Goal: Task Accomplishment & Management: Manage account settings

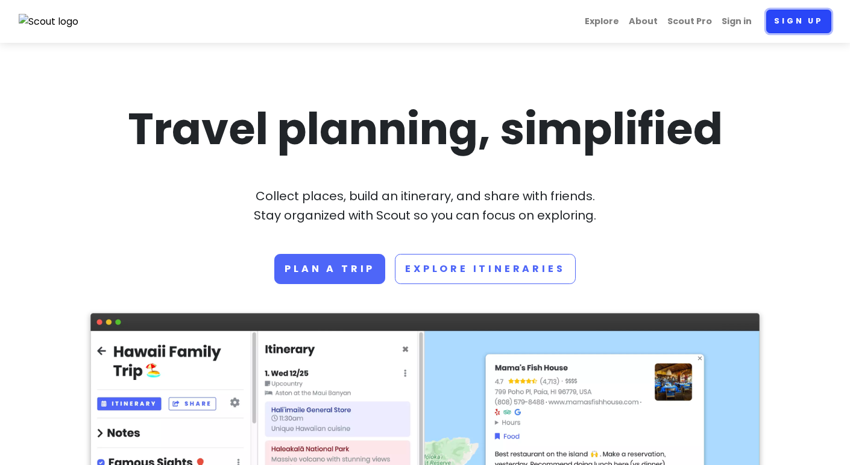
click at [783, 29] on link "Sign up" at bounding box center [798, 22] width 65 height 24
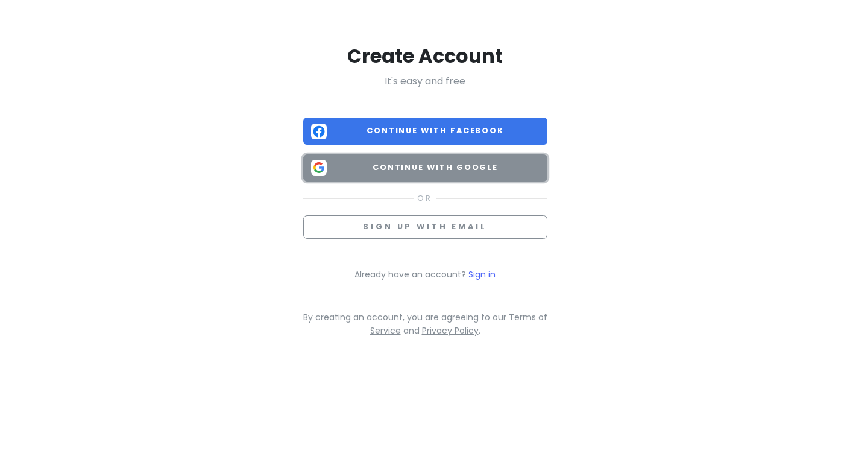
click at [495, 177] on button "Continue with Google" at bounding box center [425, 167] width 244 height 27
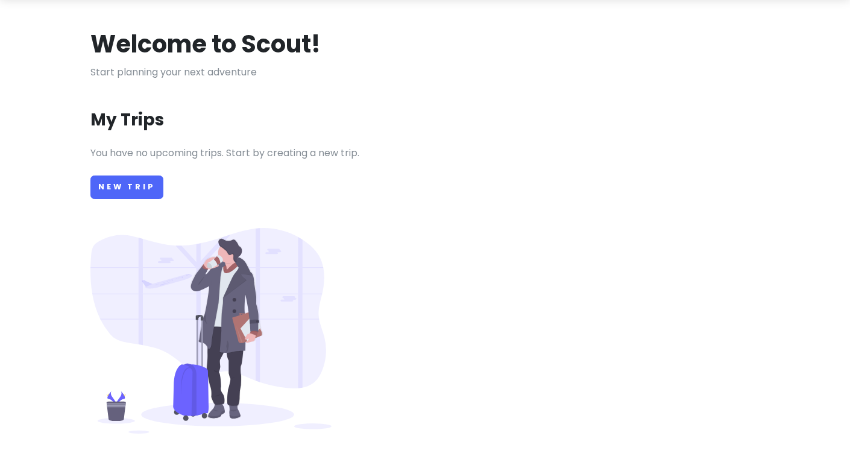
scroll to position [48, 0]
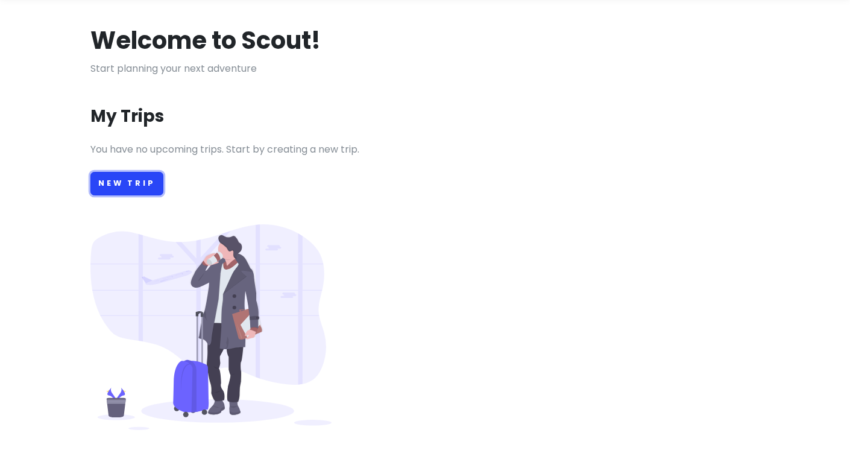
click at [98, 172] on link "New Trip" at bounding box center [126, 184] width 73 height 24
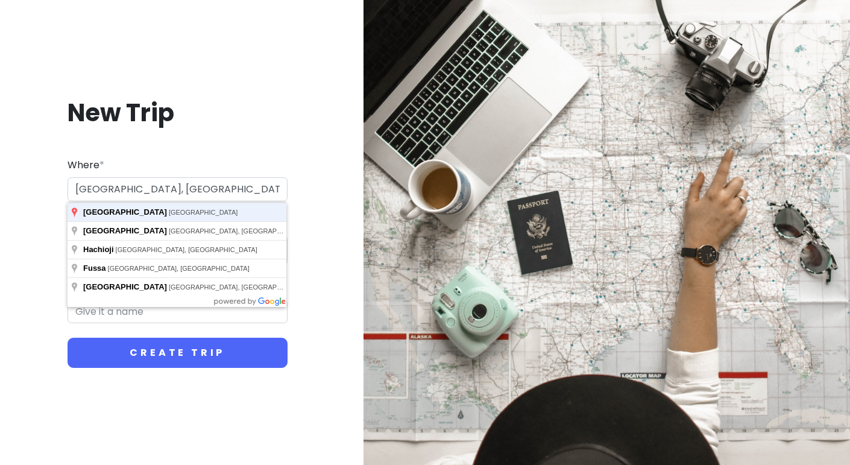
type input "[GEOGRAPHIC_DATA], [GEOGRAPHIC_DATA]"
click at [68, 338] on button "Create Trip" at bounding box center [178, 353] width 220 height 30
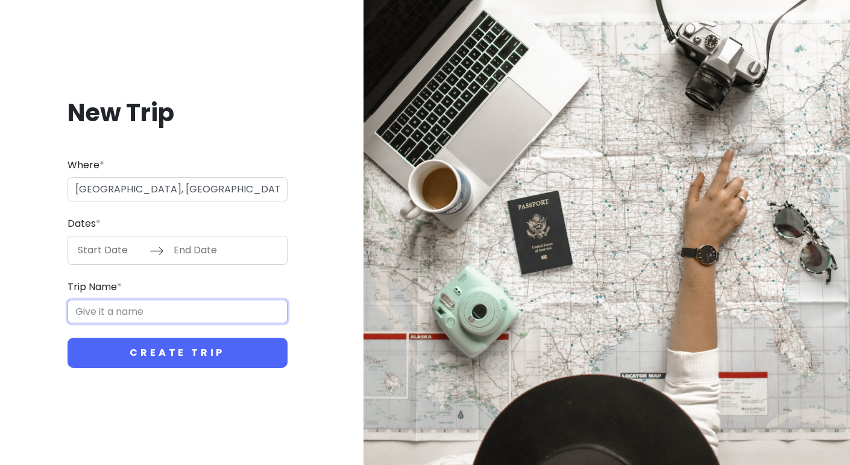
type input "Tokyo Trip"
click at [84, 257] on input "Start Date" at bounding box center [110, 250] width 78 height 28
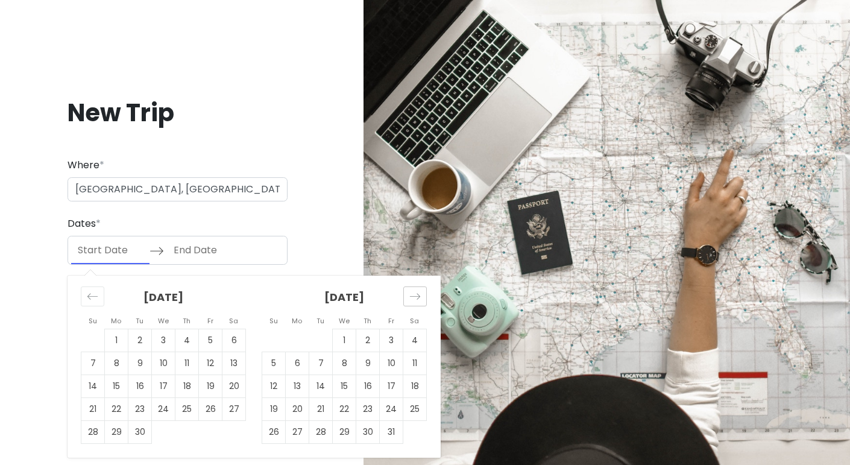
click at [413, 300] on icon "Move forward to switch to the next month." at bounding box center [414, 296] width 11 height 11
click at [324, 380] on td "11" at bounding box center [321, 386] width 24 height 23
type input "[DATE]"
click at [417, 300] on icon "Move forward to switch to the next month." at bounding box center [414, 296] width 11 height 11
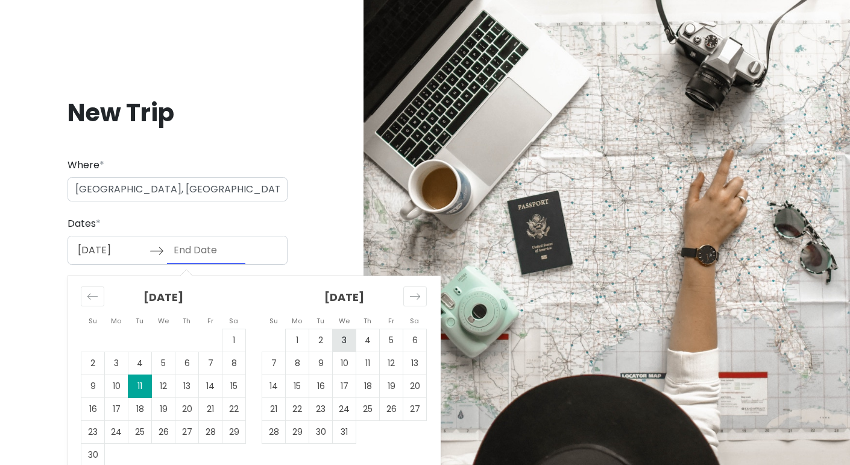
click at [349, 336] on td "3" at bounding box center [345, 340] width 24 height 23
type input "[DATE]"
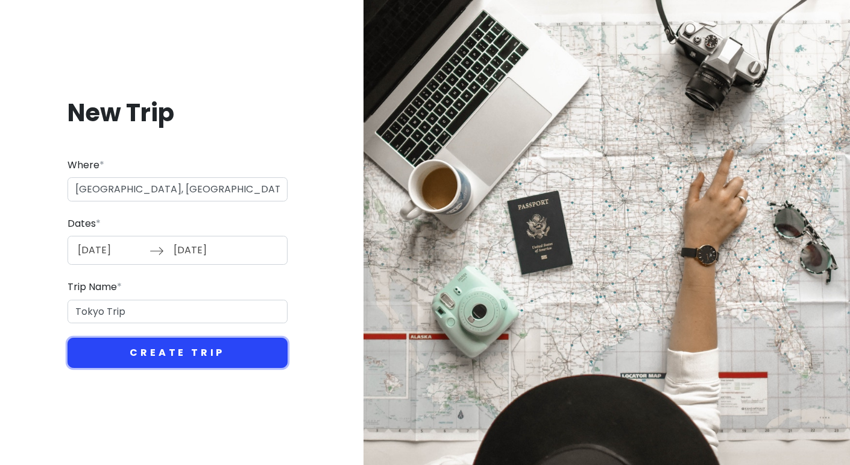
click at [244, 363] on button "Create Trip" at bounding box center [178, 353] width 220 height 30
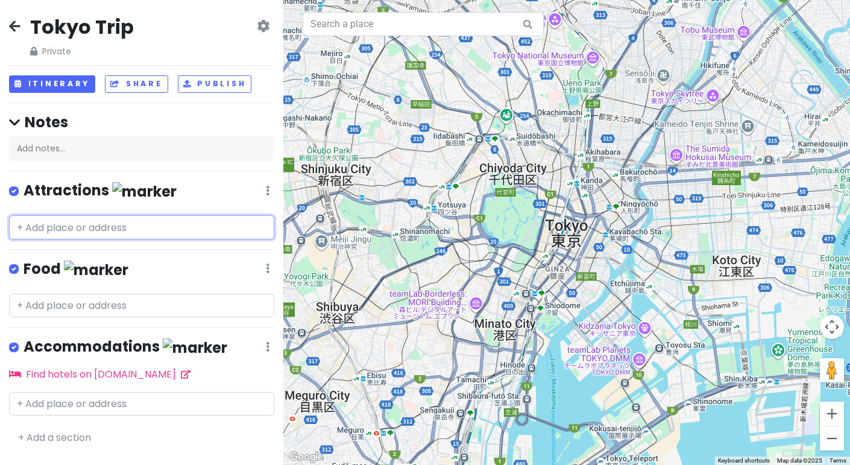
click at [169, 236] on input "text" at bounding box center [141, 227] width 265 height 24
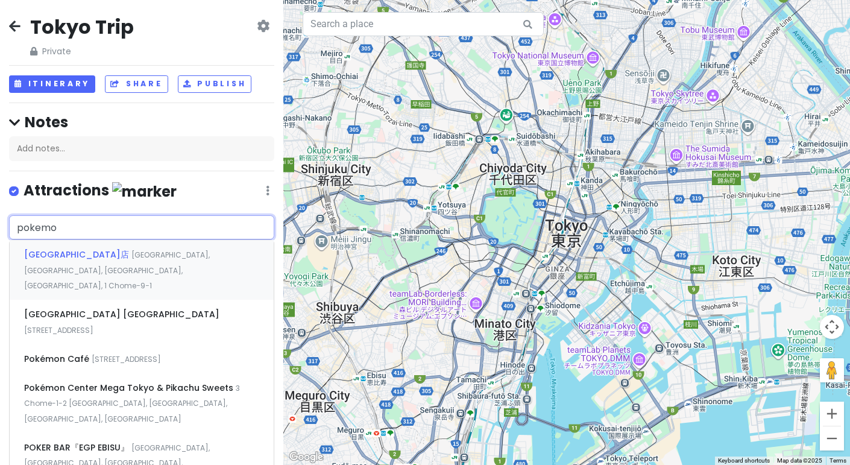
type input "pokemon"
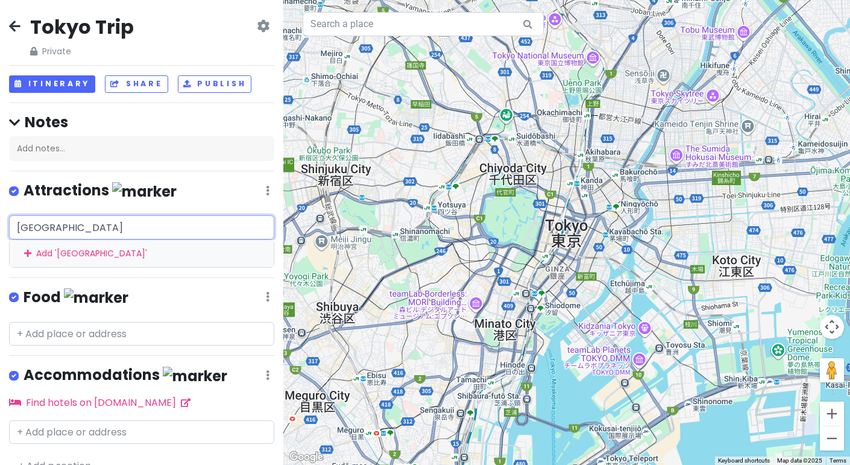
click at [160, 235] on input "[GEOGRAPHIC_DATA]" at bounding box center [141, 227] width 265 height 24
type input "[GEOGRAPHIC_DATA]"
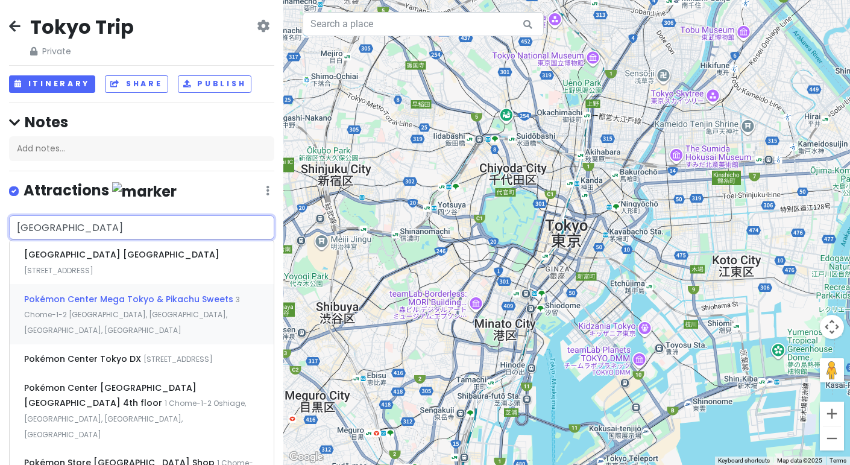
click at [109, 302] on span "Pokémon Center Mega Tokyo & Pikachu Sweets" at bounding box center [130, 299] width 212 height 12
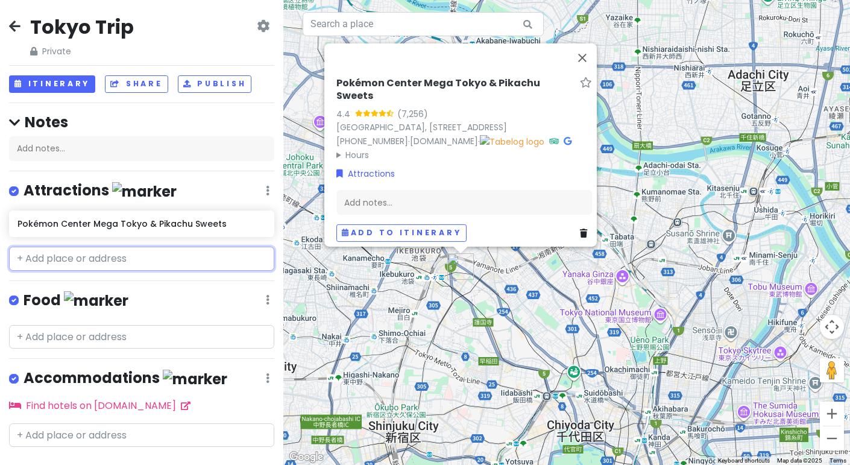
click at [194, 253] on input "text" at bounding box center [141, 259] width 265 height 24
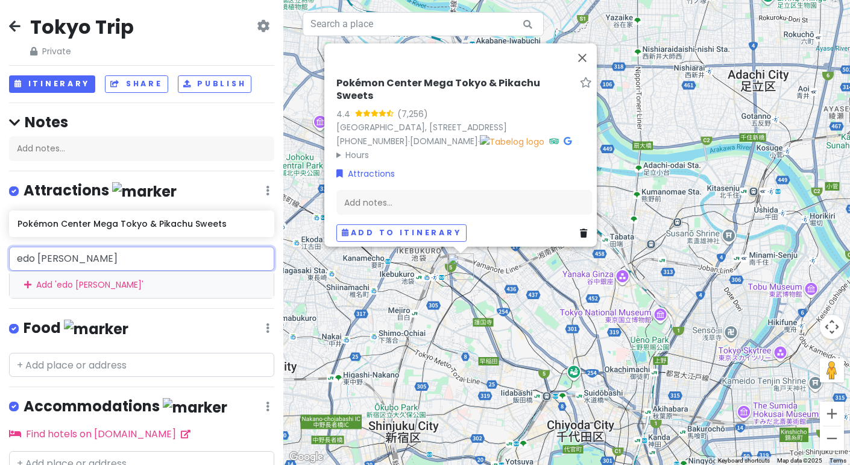
click at [121, 252] on input "edo [PERSON_NAME]" at bounding box center [141, 259] width 265 height 24
type input "edo [PERSON_NAME]"
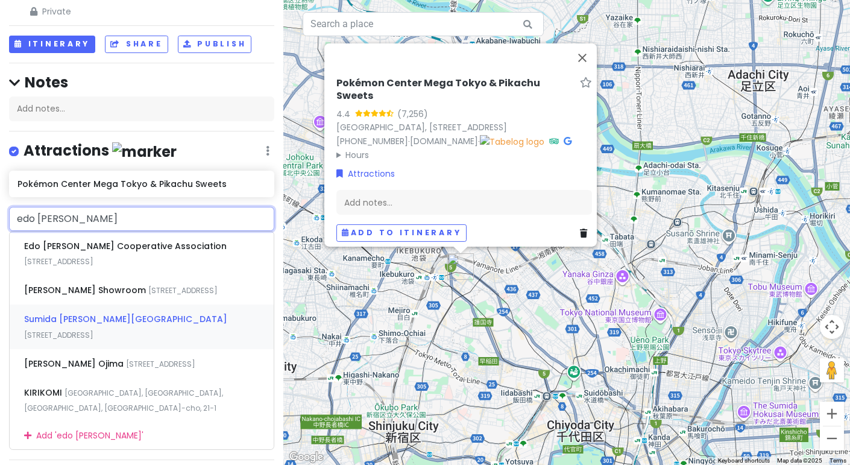
scroll to position [39, 0]
click at [159, 327] on div "Sumida [PERSON_NAME][GEOGRAPHIC_DATA] [STREET_ADDRESS]" at bounding box center [142, 327] width 264 height 45
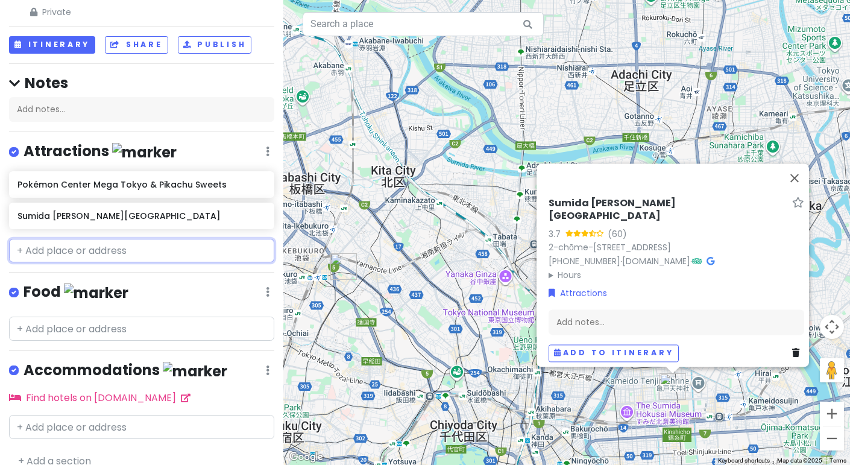
click at [135, 243] on input "text" at bounding box center [141, 251] width 265 height 24
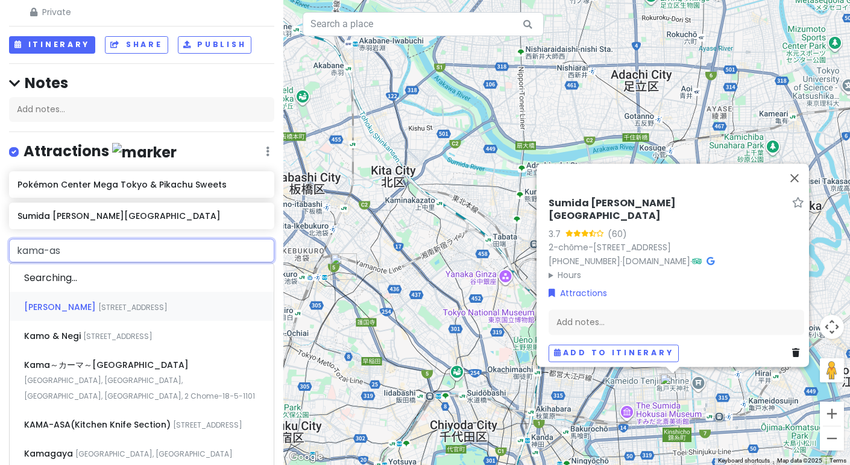
type input "kama-asa"
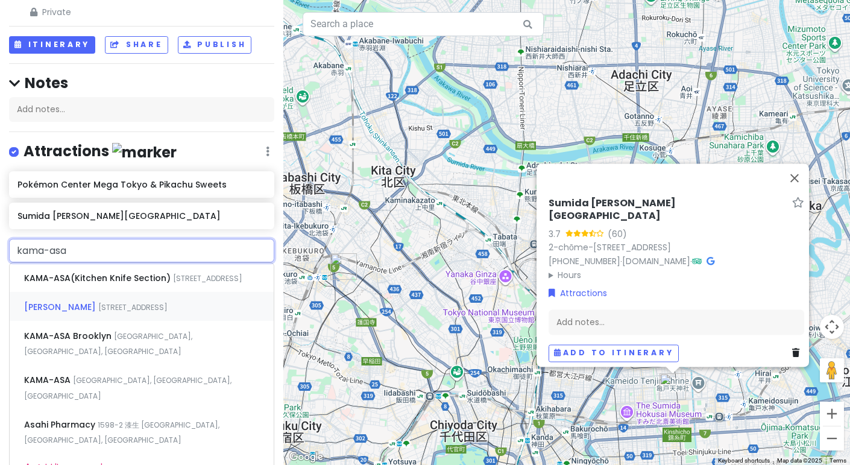
click at [98, 312] on span "[STREET_ADDRESS]" at bounding box center [132, 307] width 69 height 10
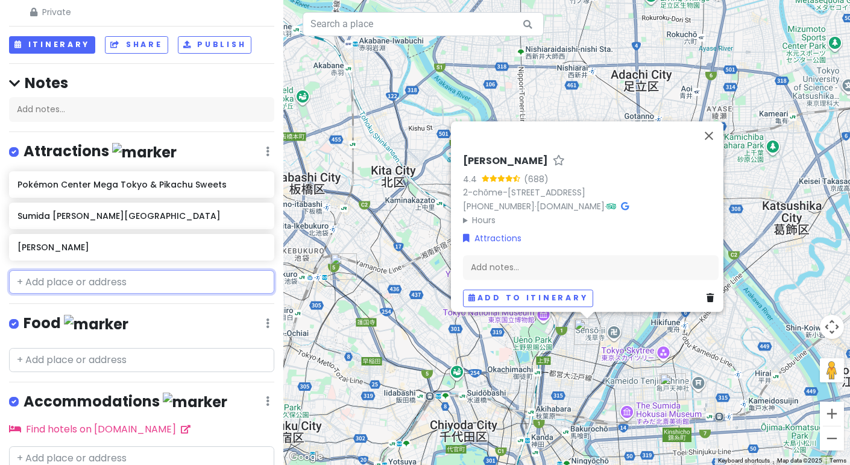
click at [212, 288] on input "text" at bounding box center [141, 282] width 265 height 24
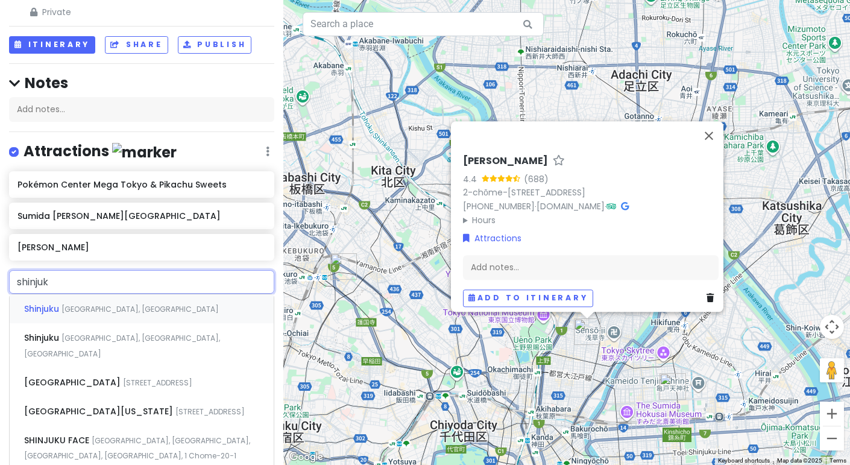
type input "shinjuku"
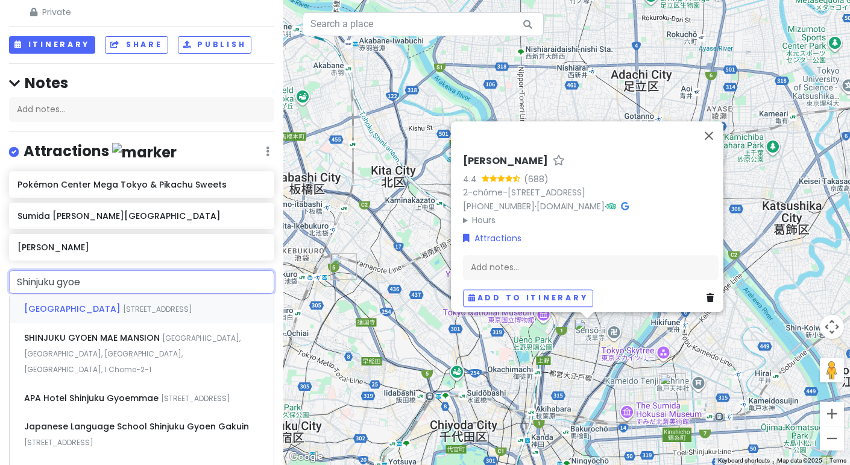
type input "Shinjuku gyoen"
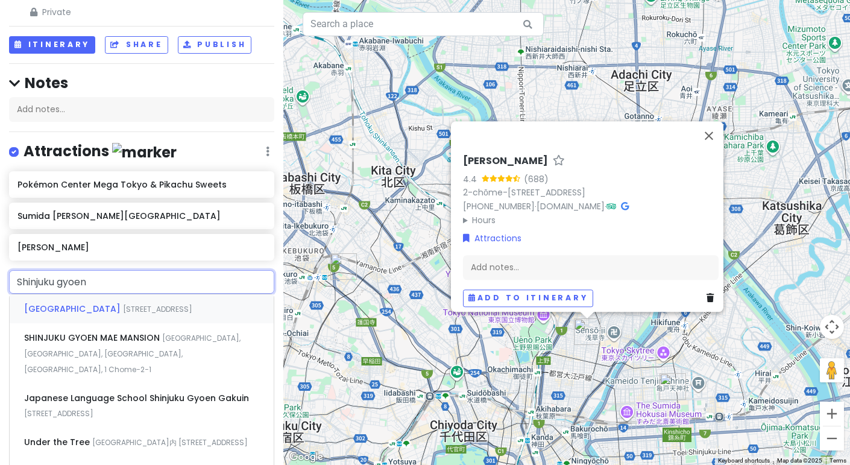
click at [176, 314] on div "[GEOGRAPHIC_DATA] 11 [GEOGRAPHIC_DATA], [GEOGRAPHIC_DATA], [GEOGRAPHIC_DATA], […" at bounding box center [142, 308] width 264 height 29
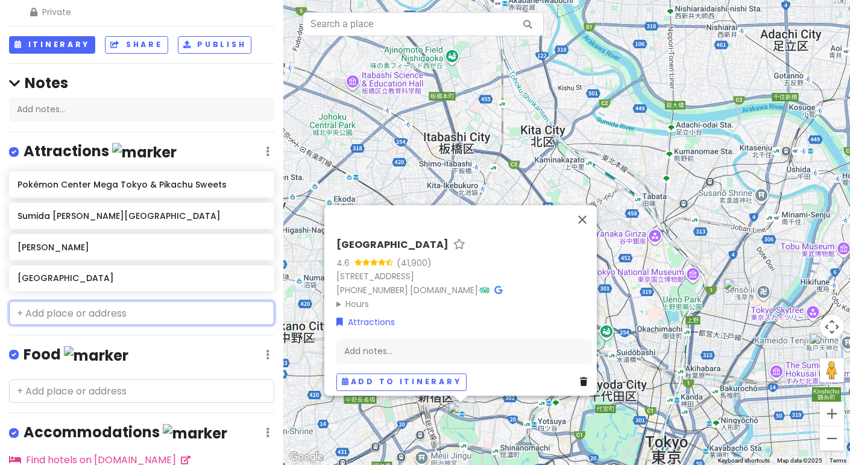
click at [140, 311] on input "text" at bounding box center [141, 313] width 265 height 24
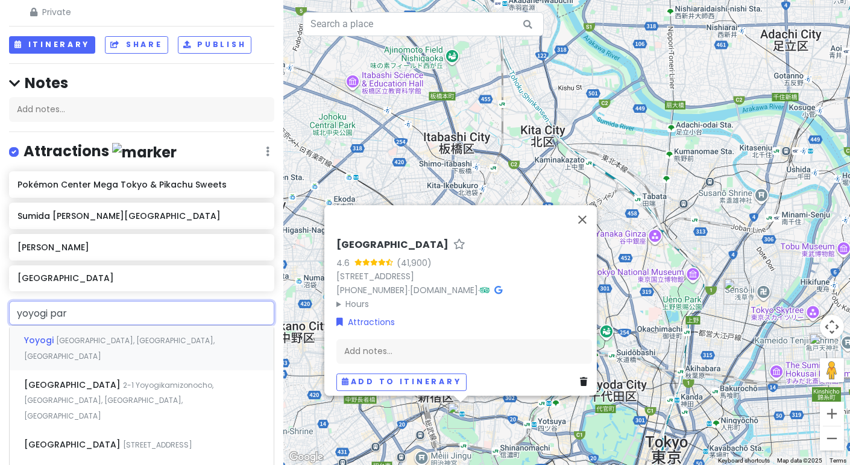
type input "[GEOGRAPHIC_DATA]"
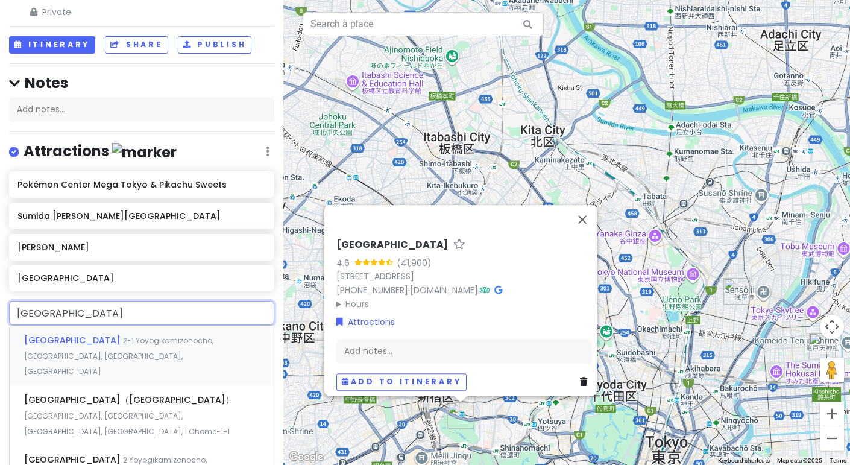
click at [151, 338] on span "2-1 Yoyogikamizonocho, [GEOGRAPHIC_DATA], [GEOGRAPHIC_DATA], [GEOGRAPHIC_DATA]" at bounding box center [118, 355] width 189 height 41
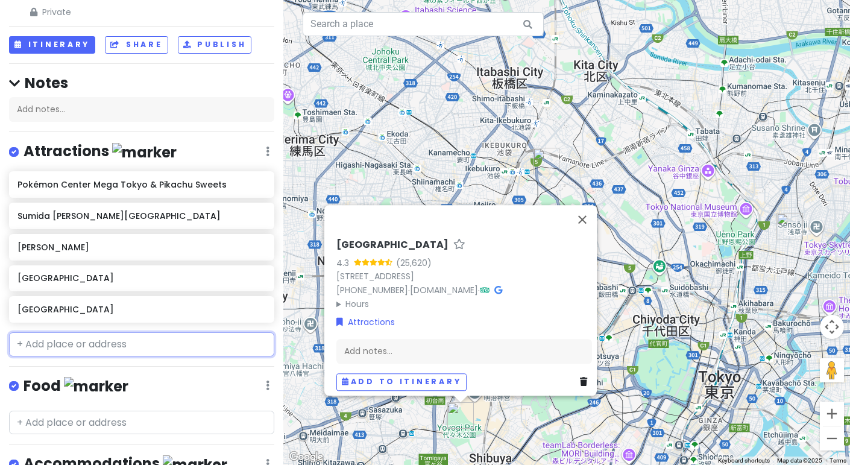
click at [151, 338] on input "text" at bounding box center [141, 344] width 265 height 24
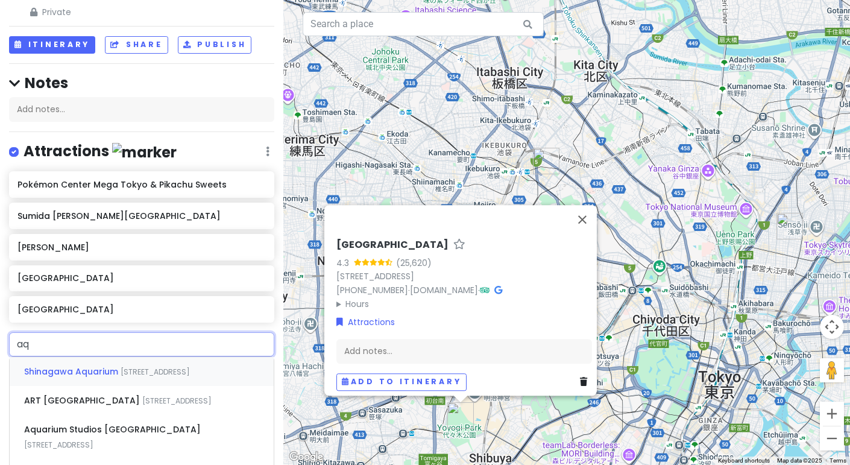
type input "a"
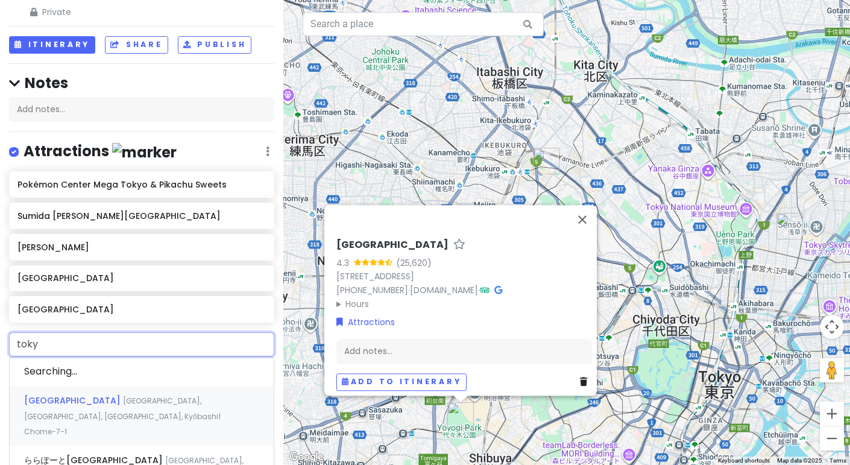
type input "[GEOGRAPHIC_DATA]"
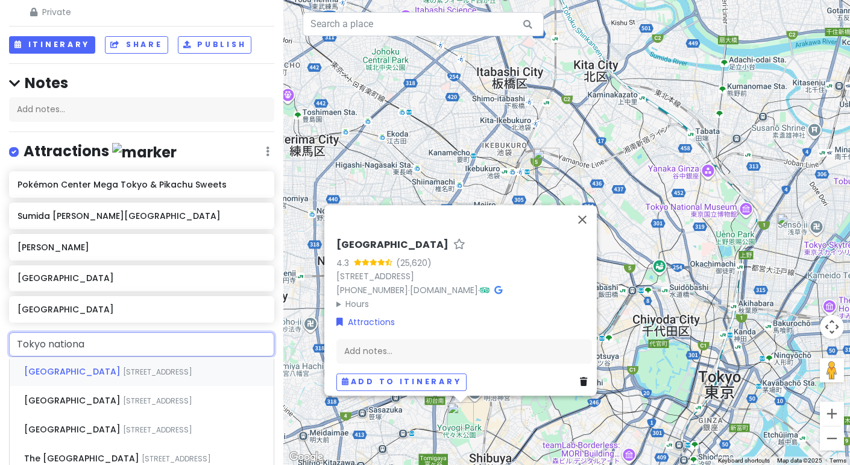
type input "Tokyo national"
click at [104, 380] on div "[GEOGRAPHIC_DATA] 13-9 Uenokoen, [GEOGRAPHIC_DATA], [GEOGRAPHIC_DATA], [GEOGRAP…" at bounding box center [142, 371] width 264 height 29
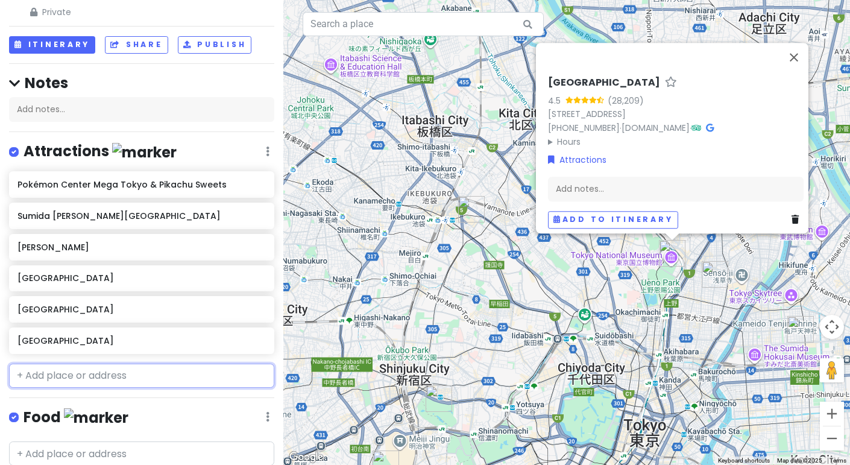
click at [104, 380] on input "text" at bounding box center [141, 376] width 265 height 24
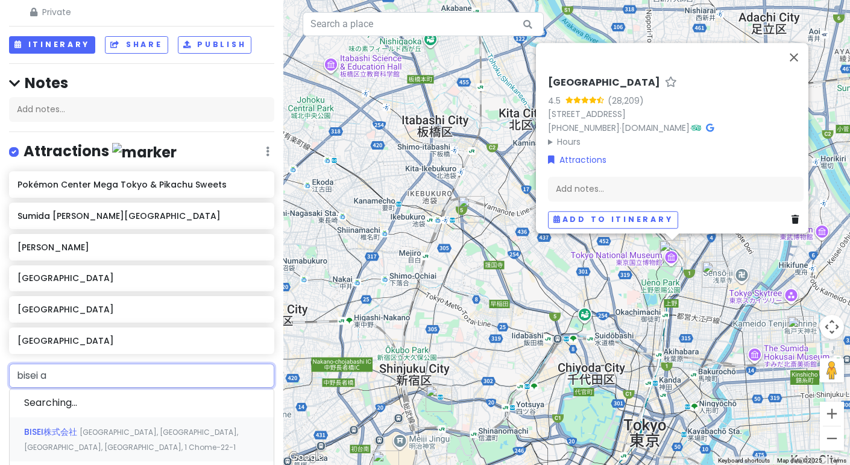
type input "bisei as"
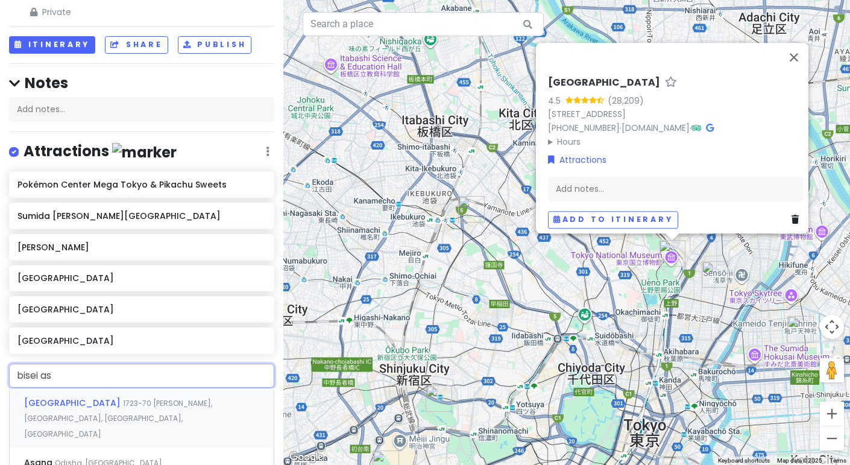
click at [123, 406] on span "[GEOGRAPHIC_DATA]" at bounding box center [73, 403] width 99 height 12
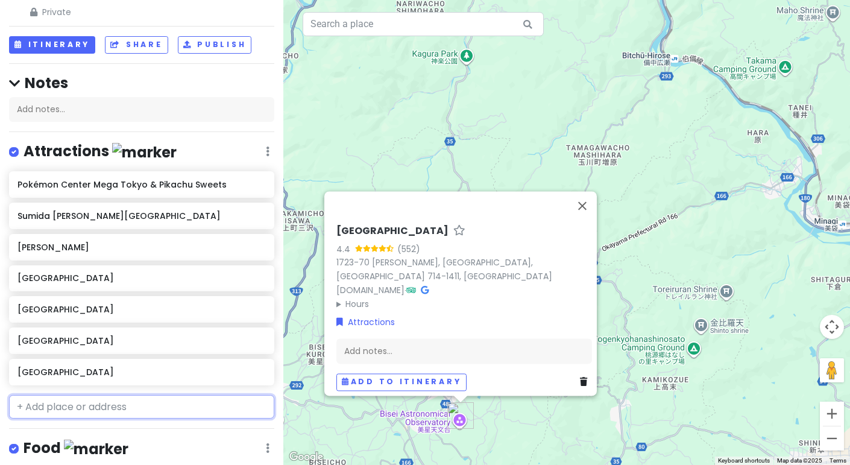
click at [208, 395] on input "text" at bounding box center [141, 407] width 265 height 24
type input "[GEOGRAPHIC_DATA]"
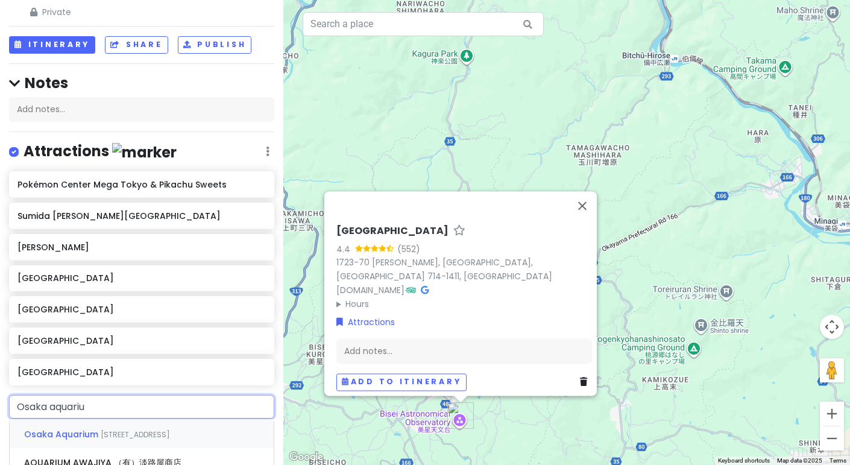
type input "[GEOGRAPHIC_DATA]"
click at [156, 444] on div "Osaka Aquarium [STREET_ADDRESS]" at bounding box center [142, 433] width 264 height 29
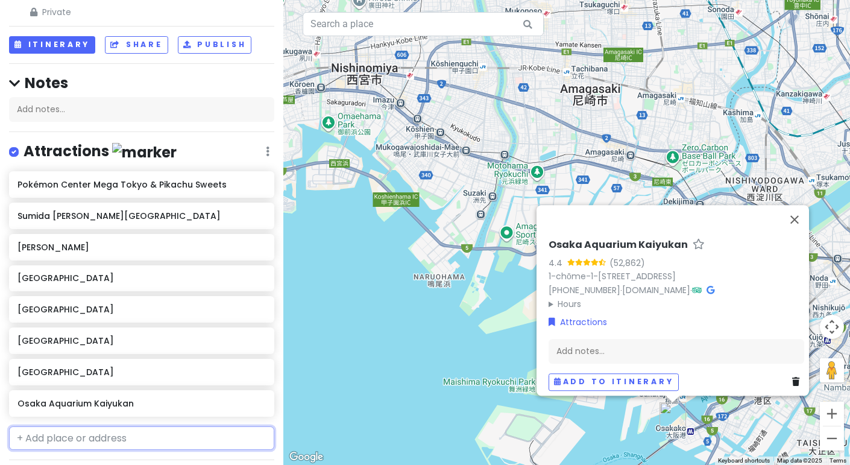
click at [156, 444] on input "text" at bounding box center [141, 438] width 265 height 24
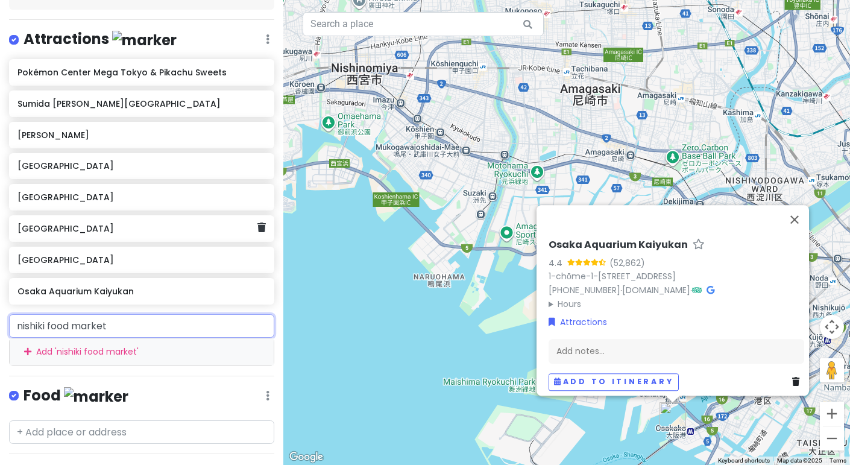
scroll to position [157, 0]
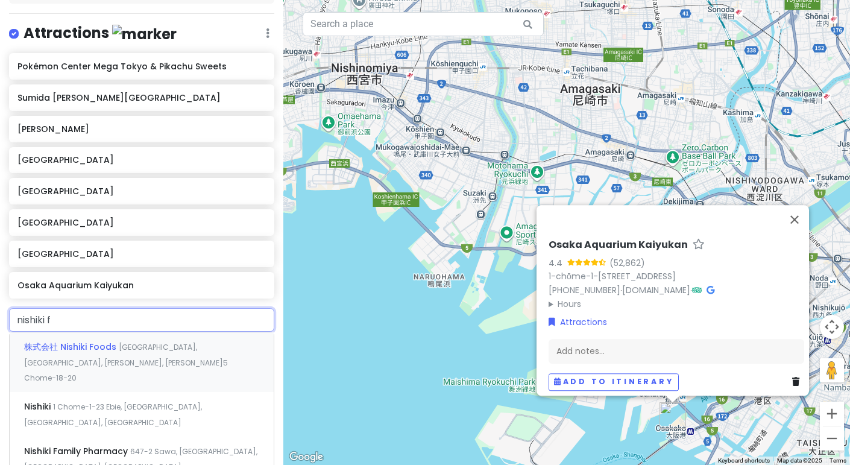
type input "nishiki"
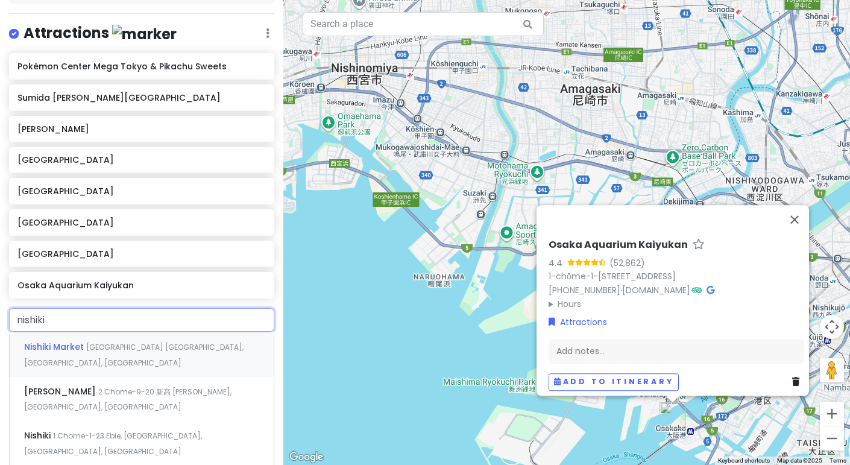
click at [152, 347] on span "[GEOGRAPHIC_DATA] [GEOGRAPHIC_DATA], [GEOGRAPHIC_DATA], [GEOGRAPHIC_DATA]" at bounding box center [133, 355] width 219 height 26
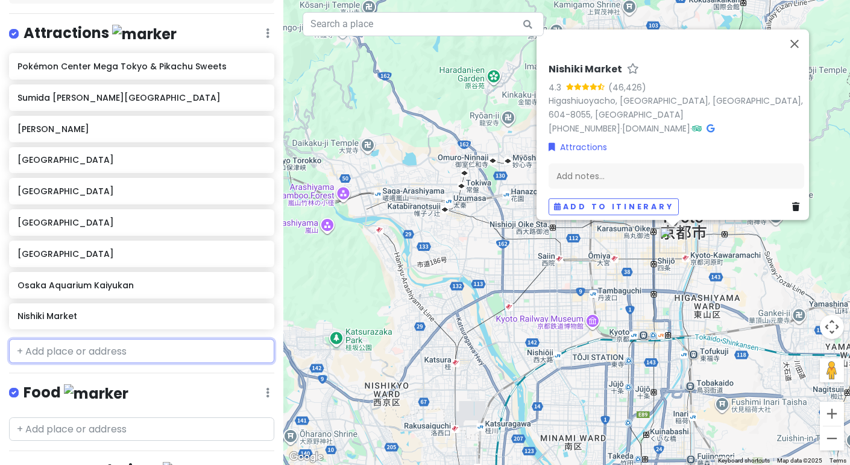
click at [152, 347] on input "text" at bounding box center [141, 351] width 265 height 24
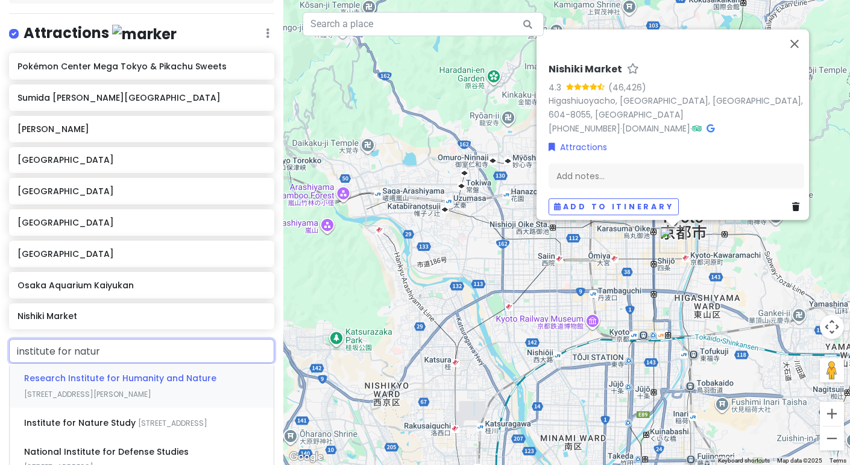
type input "institute for nature"
click at [86, 420] on span "Institute for Nature Study" at bounding box center [81, 423] width 114 height 12
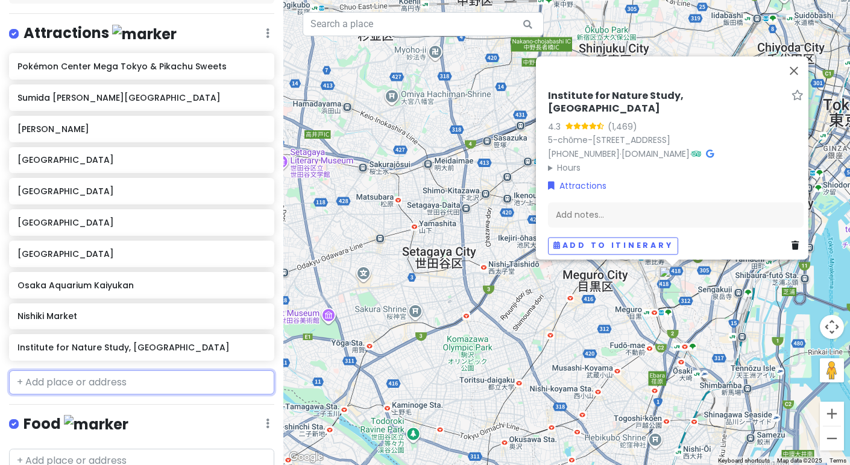
click at [116, 394] on input "text" at bounding box center [141, 382] width 265 height 24
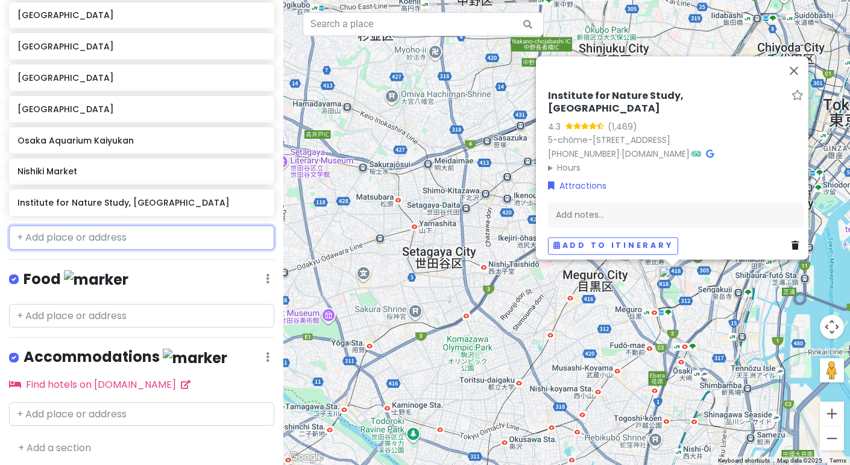
scroll to position [314, 0]
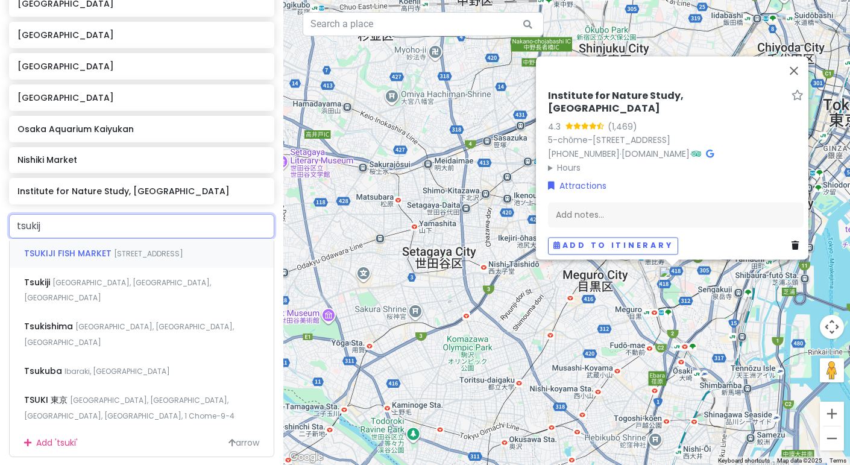
type input "tsukiji"
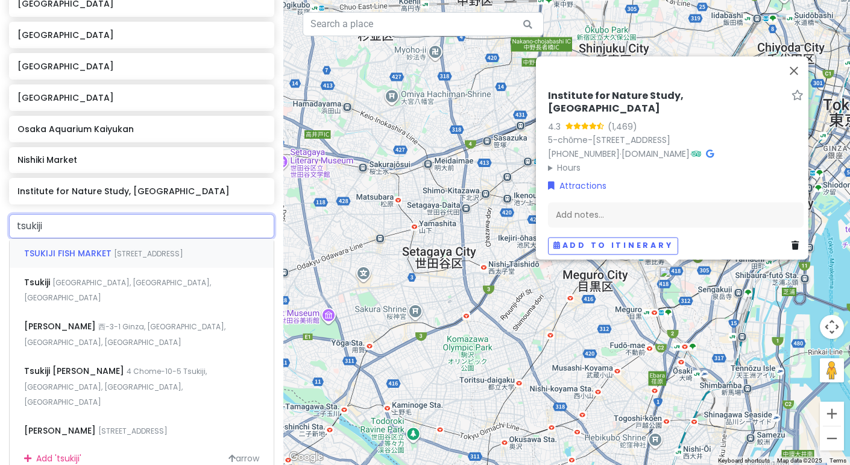
click at [172, 268] on div "TSUKIJI FISH MARKET [STREET_ADDRESS]" at bounding box center [142, 253] width 264 height 29
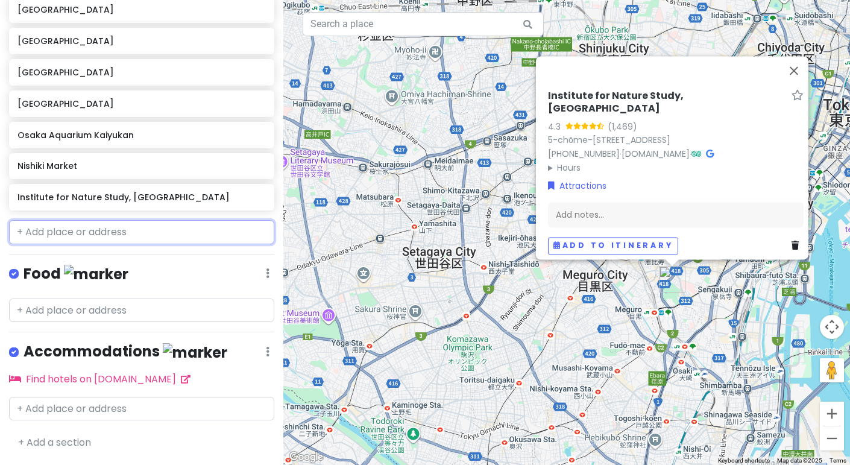
scroll to position [344, 0]
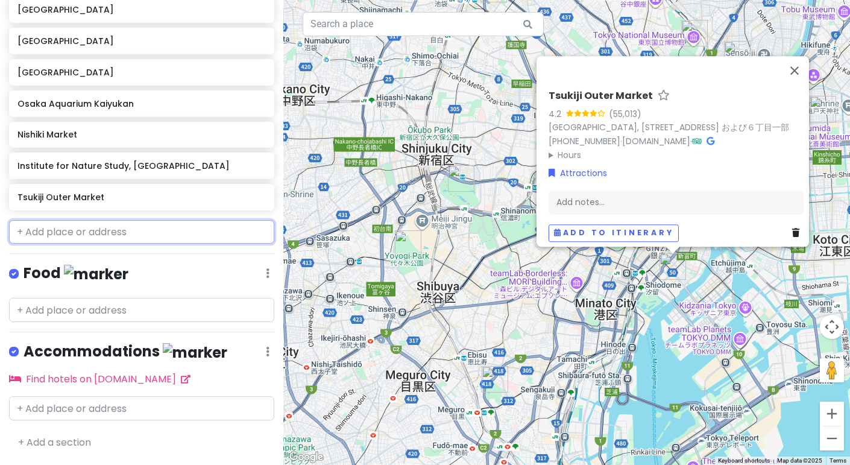
click at [159, 235] on input "text" at bounding box center [141, 232] width 265 height 24
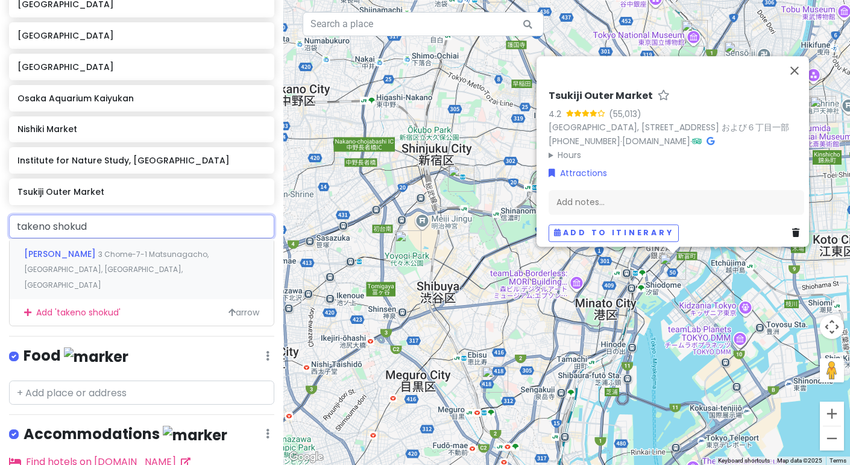
type input "takeno shokudo"
click at [90, 271] on div "Takeno Shokudo 3 Chome-7-1 Matsunagacho, [GEOGRAPHIC_DATA], [GEOGRAPHIC_DATA], …" at bounding box center [142, 269] width 264 height 60
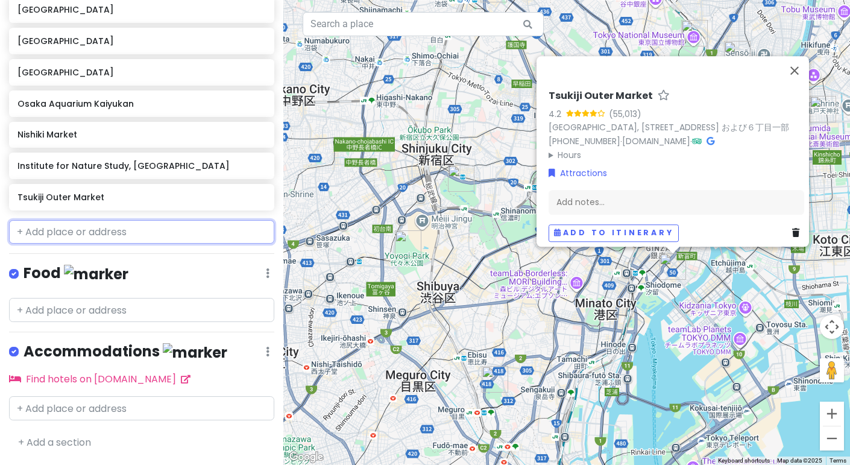
scroll to position [376, 0]
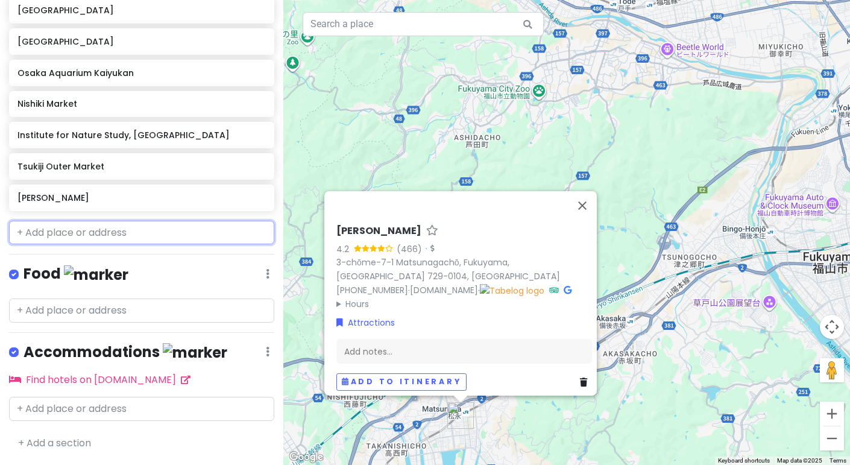
click at [80, 245] on input "text" at bounding box center [141, 233] width 265 height 24
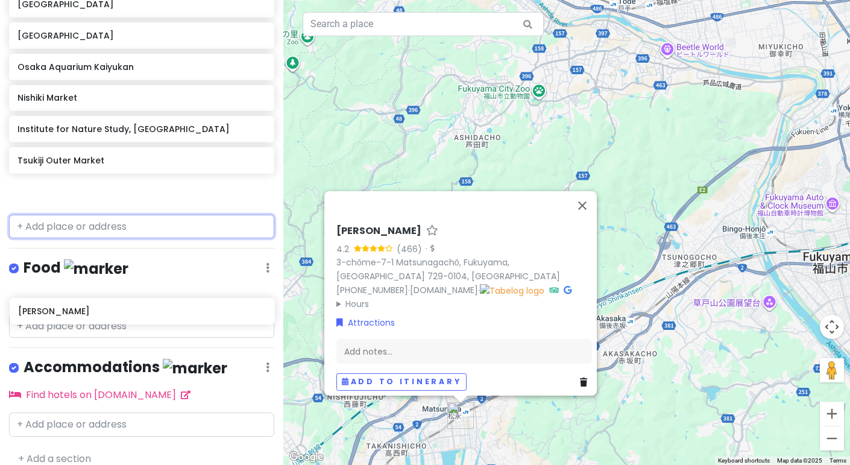
drag, startPoint x: 75, startPoint y: 204, endPoint x: 75, endPoint y: 315, distance: 111.0
click at [75, 315] on div "Tokyo Trip Private Change Dates Make a Copy Delete Trip Go Pro ⚡️ Give Feedback…" at bounding box center [141, 232] width 283 height 465
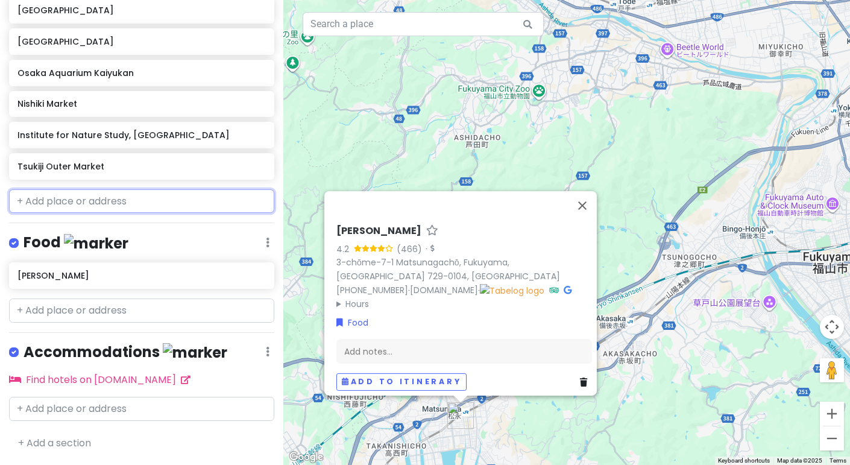
scroll to position [313, 0]
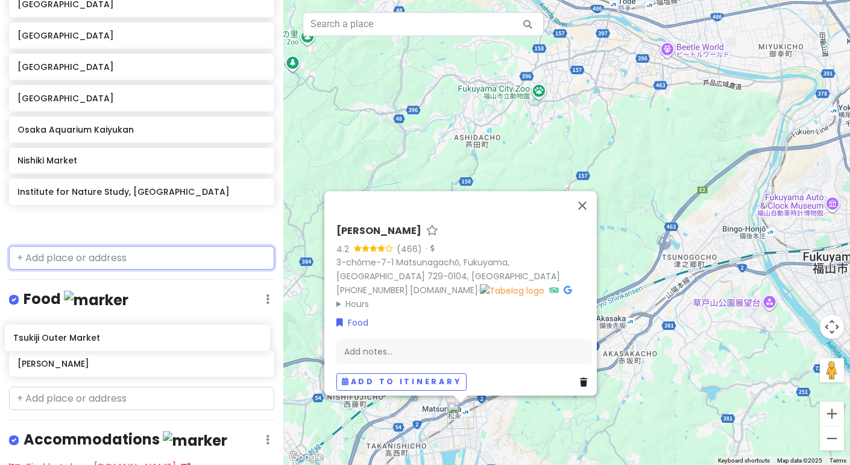
drag, startPoint x: 96, startPoint y: 226, endPoint x: 92, endPoint y: 333, distance: 108.0
click at [92, 333] on div "Tokyo Trip Private Change Dates Make a Copy Delete Trip Go Pro ⚡️ Give Feedback…" at bounding box center [141, 232] width 283 height 465
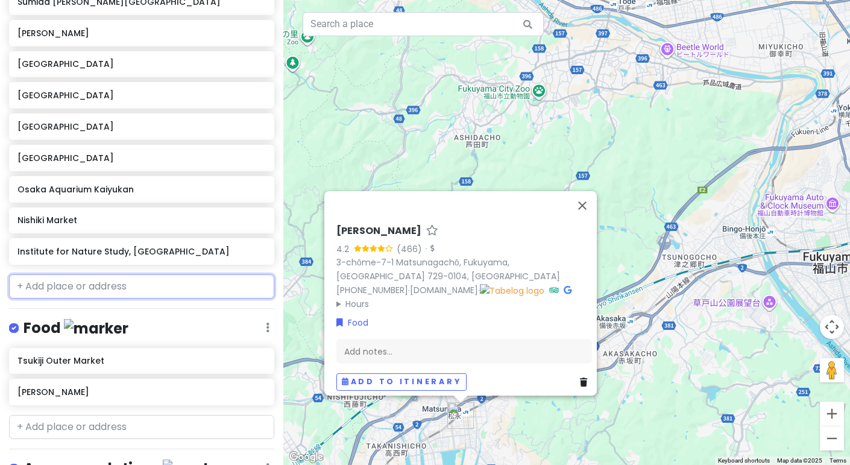
scroll to position [251, 0]
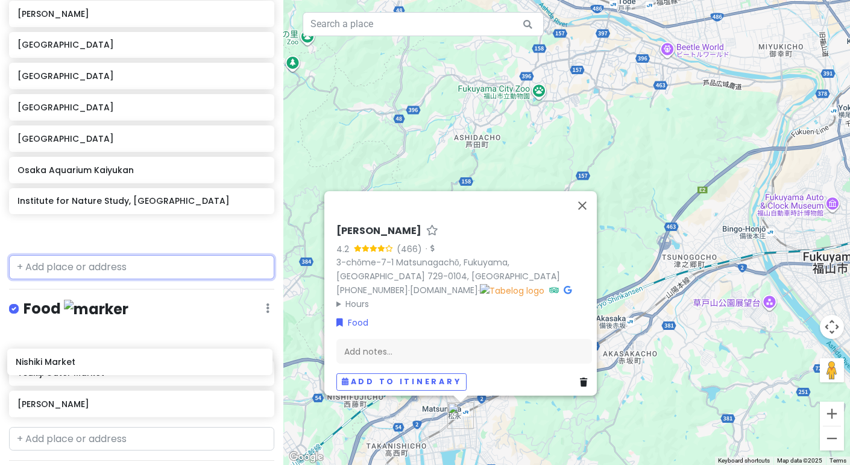
drag, startPoint x: 95, startPoint y: 222, endPoint x: 93, endPoint y: 362, distance: 139.9
click at [93, 362] on div "Tokyo Trip Private Change Dates Make a Copy Delete Trip Go Pro ⚡️ Give Feedback…" at bounding box center [141, 232] width 283 height 465
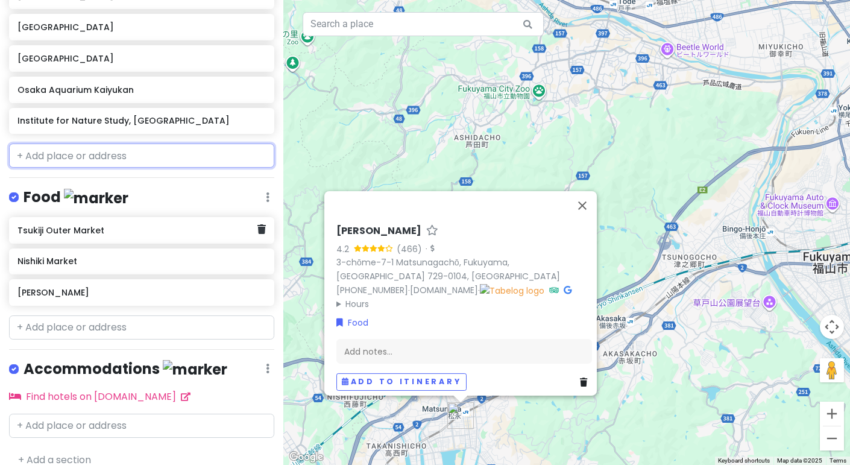
scroll to position [354, 0]
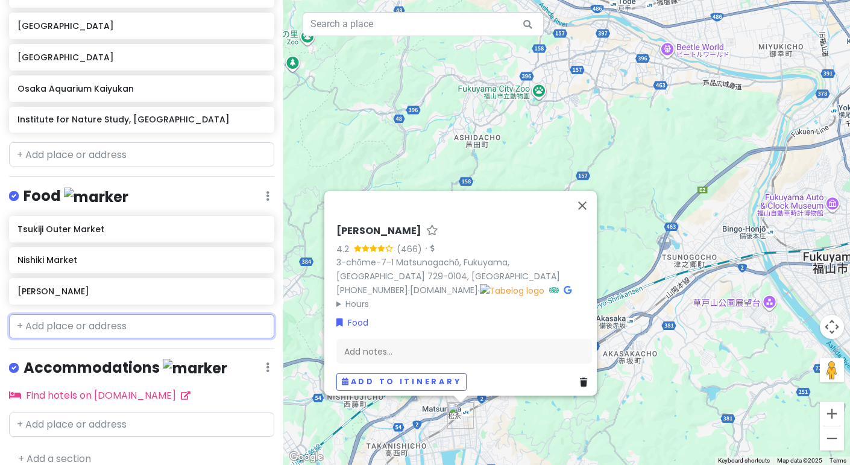
click at [100, 338] on input "text" at bounding box center [141, 326] width 265 height 24
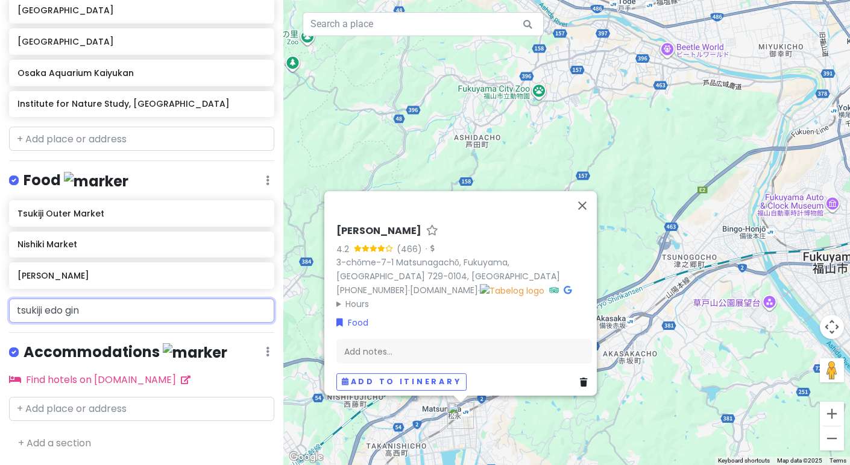
scroll to position [404, 0]
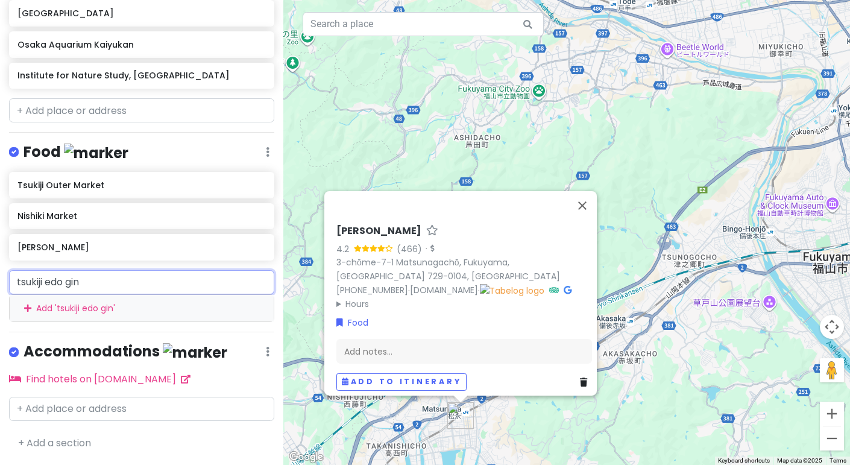
click at [68, 284] on input "tsukiji edo gin" at bounding box center [141, 282] width 265 height 24
click at [101, 291] on input "[PERSON_NAME]" at bounding box center [141, 282] width 265 height 24
type input "t"
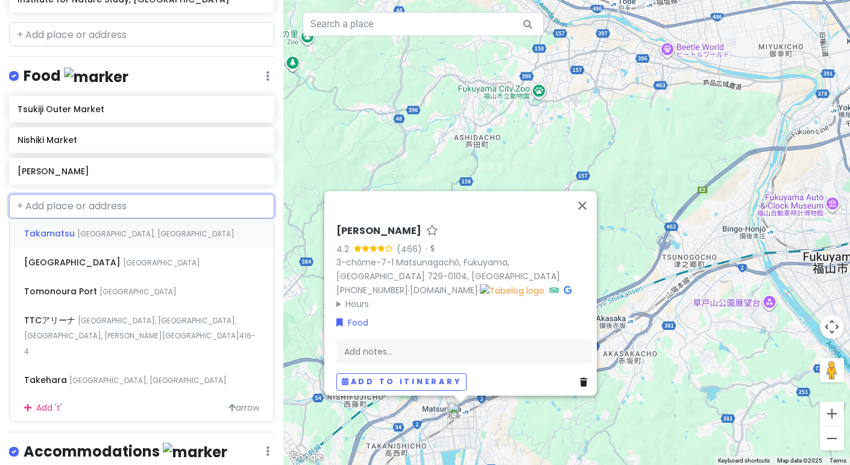
scroll to position [376, 0]
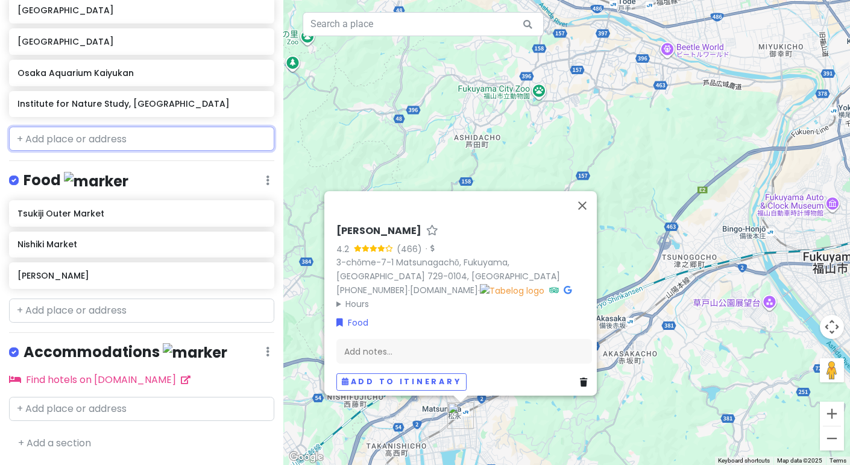
click at [161, 133] on input "text" at bounding box center [141, 139] width 265 height 24
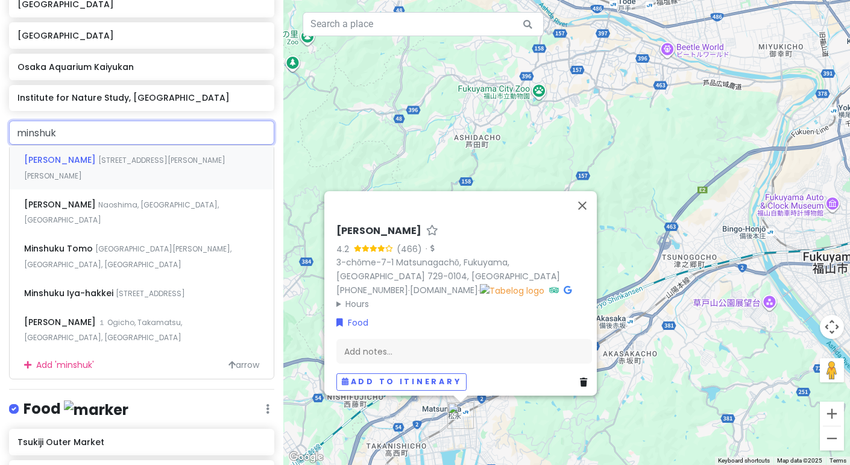
type input "minshuku"
click at [168, 185] on div "Minshuku Mizushima [STREET_ADDRESS][PERSON_NAME][PERSON_NAME]" at bounding box center [142, 167] width 264 height 45
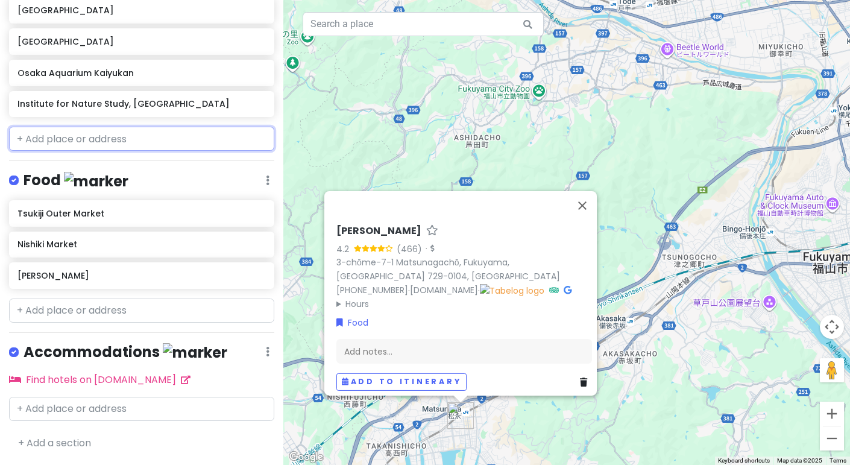
scroll to position [407, 0]
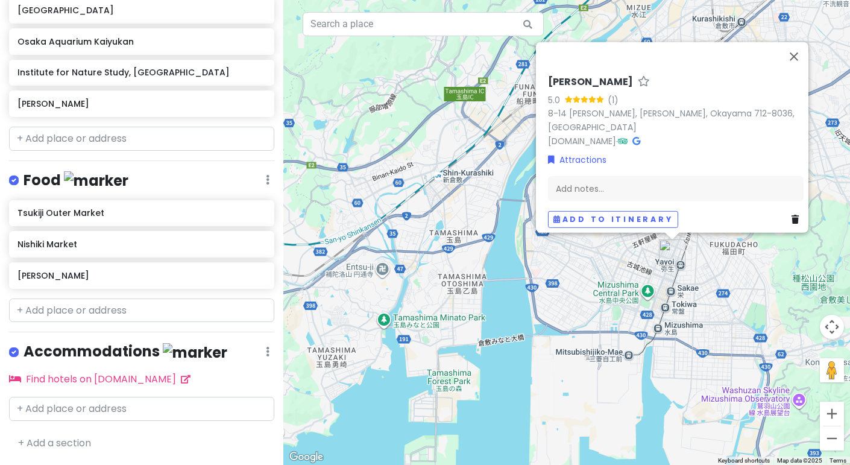
click at [595, 75] on h6 "[PERSON_NAME]" at bounding box center [590, 81] width 85 height 13
click at [699, 129] on div "[PERSON_NAME] 5.0 (1) 8-14 [PERSON_NAME], [PERSON_NAME], Okayama 712-8036, Japa…" at bounding box center [676, 107] width 256 height 81
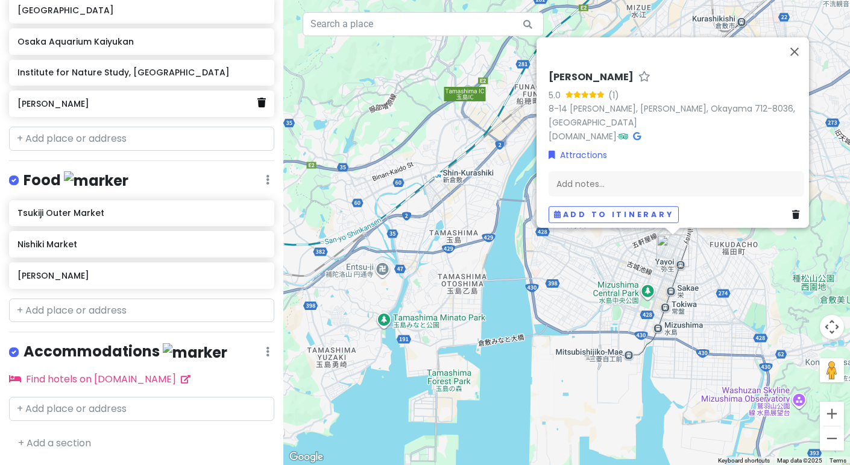
click at [258, 110] on link at bounding box center [261, 103] width 8 height 16
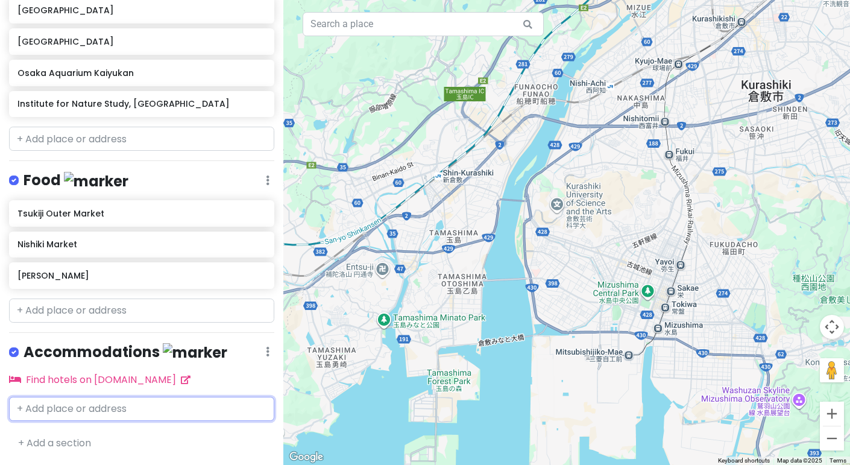
click at [96, 417] on input "text" at bounding box center [141, 409] width 265 height 24
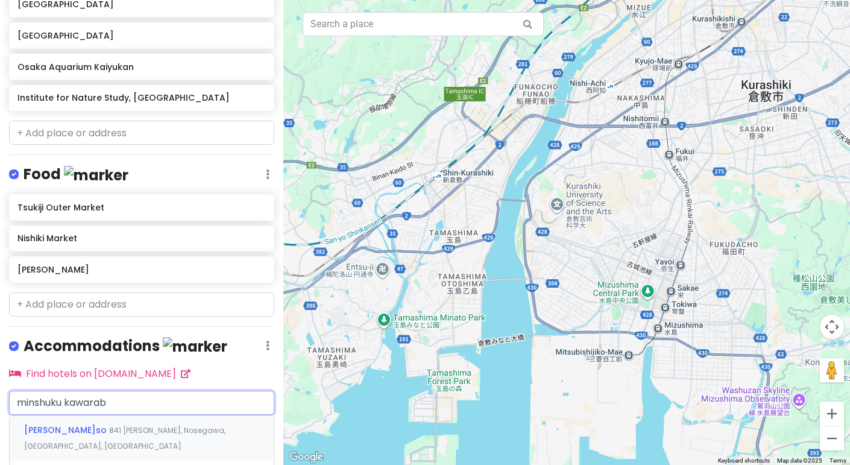
type input "minshuku kawarabi"
click at [109, 436] on span "[PERSON_NAME]so" at bounding box center [66, 430] width 85 height 12
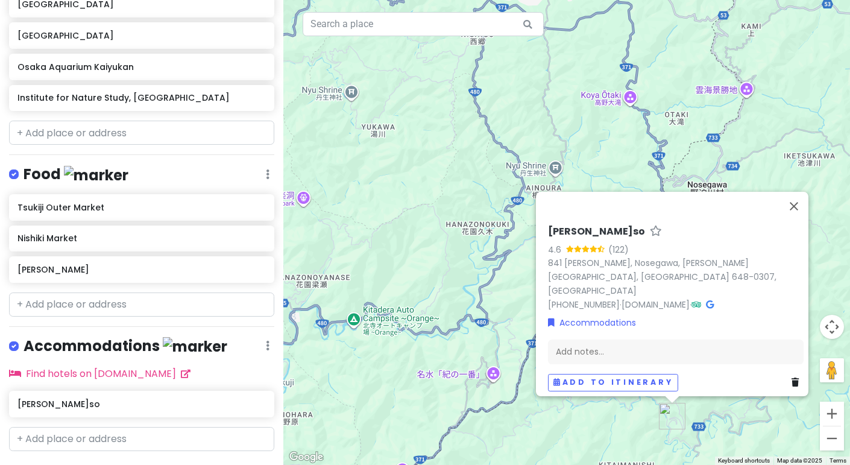
scroll to position [412, 0]
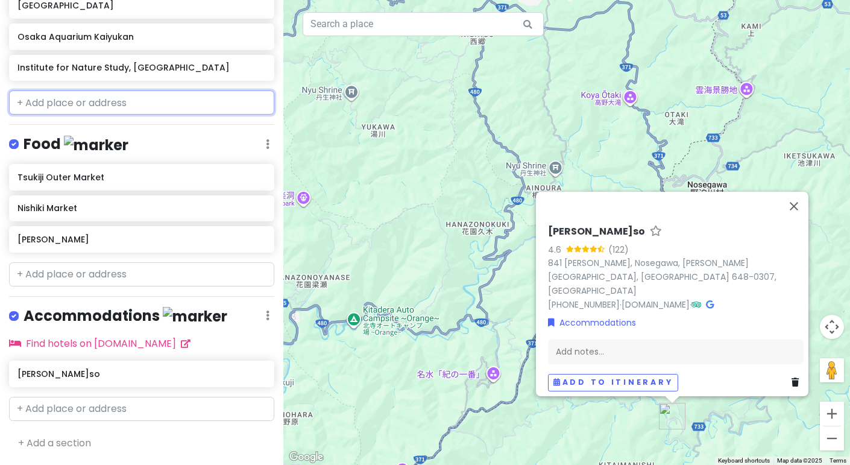
click at [134, 105] on input "text" at bounding box center [141, 102] width 265 height 24
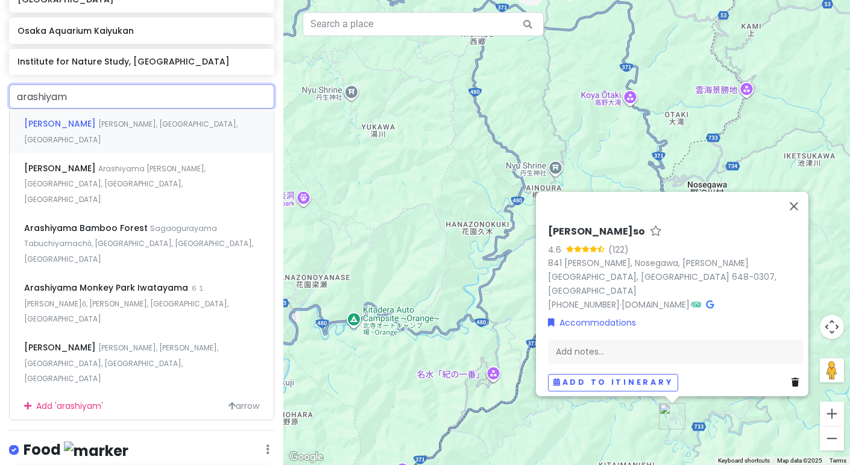
type input "arashiyama"
click at [119, 163] on span "Arashiyama [PERSON_NAME], [GEOGRAPHIC_DATA], [GEOGRAPHIC_DATA], [GEOGRAPHIC_DAT…" at bounding box center [115, 183] width 182 height 41
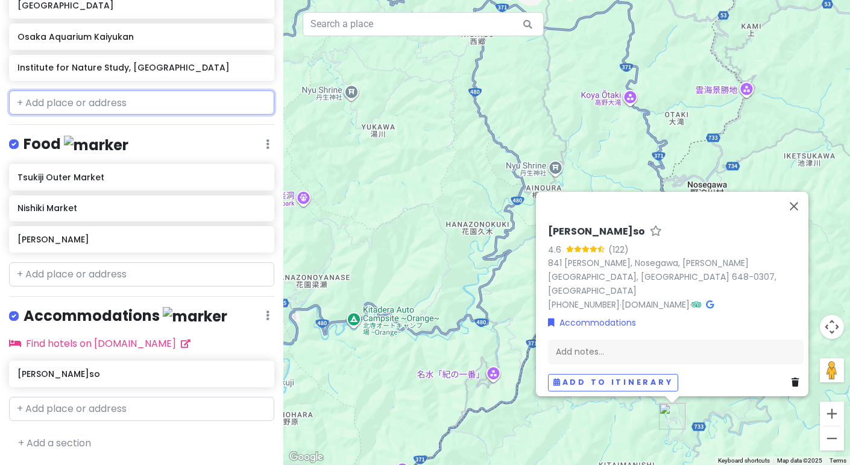
scroll to position [443, 0]
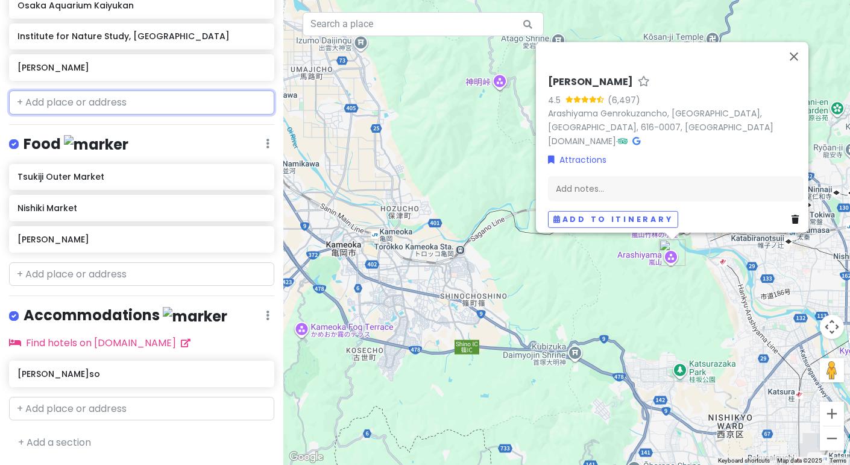
click at [116, 101] on input "text" at bounding box center [141, 102] width 265 height 24
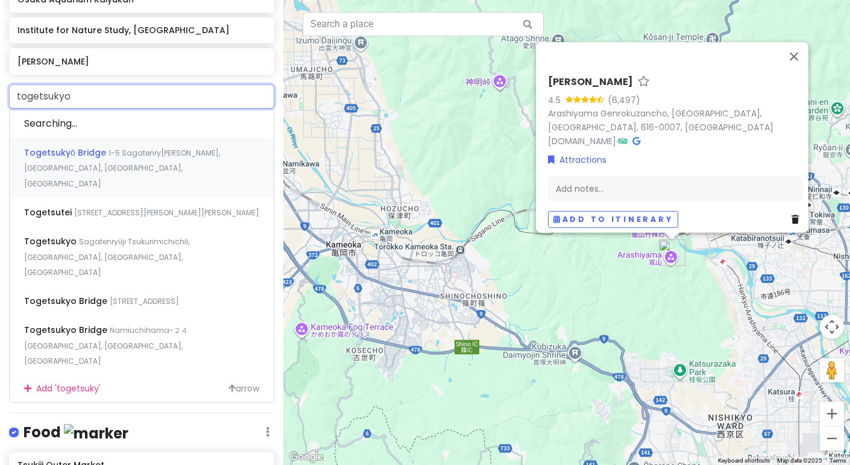
type input "togetsukyo"
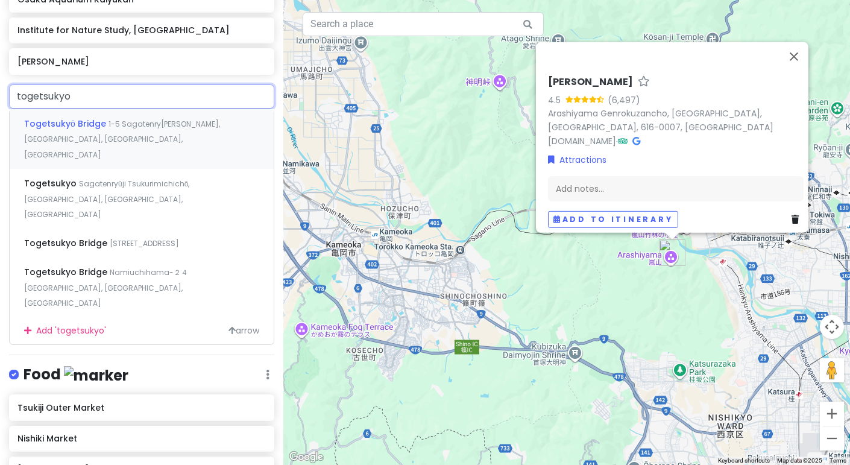
click at [110, 137] on span "1-5 Sagatenry[PERSON_NAME], [GEOGRAPHIC_DATA], [GEOGRAPHIC_DATA], [GEOGRAPHIC_D…" at bounding box center [122, 139] width 196 height 41
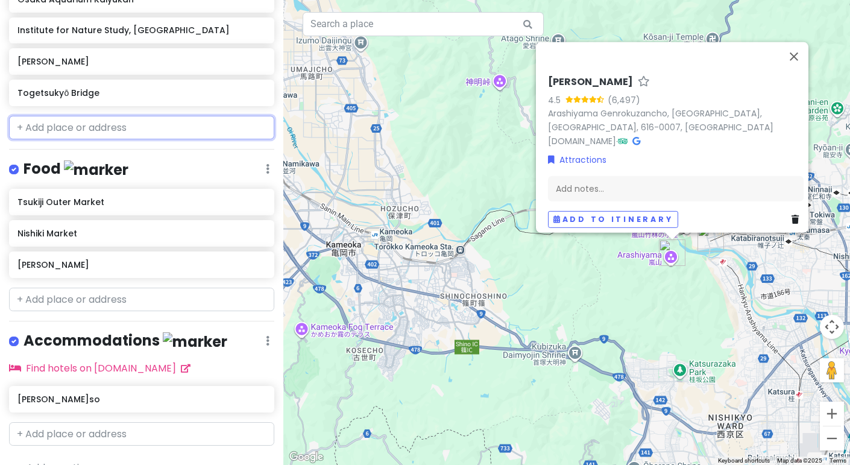
scroll to position [474, 0]
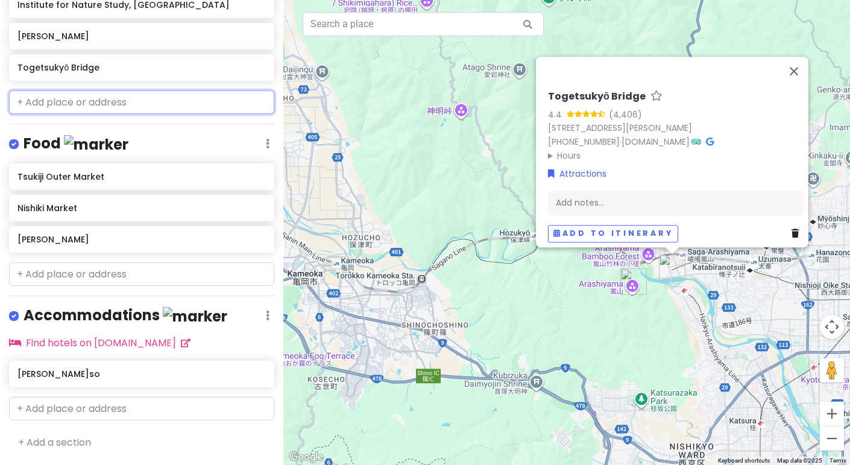
click at [175, 103] on input "text" at bounding box center [141, 102] width 265 height 24
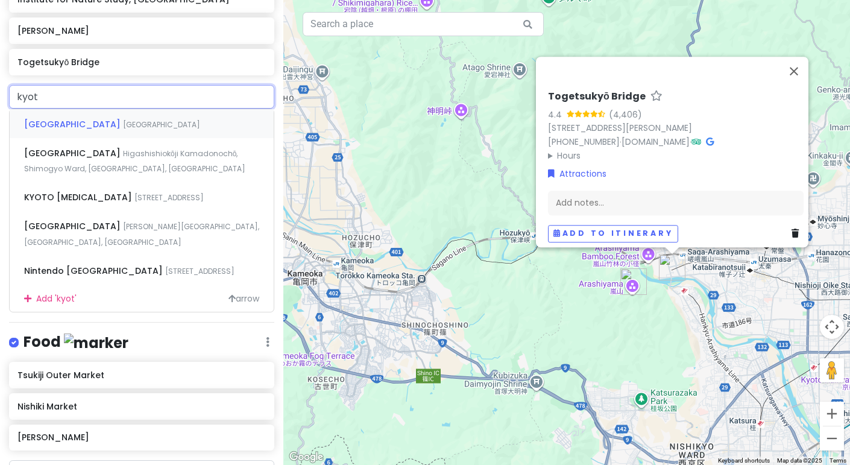
type input "[GEOGRAPHIC_DATA]"
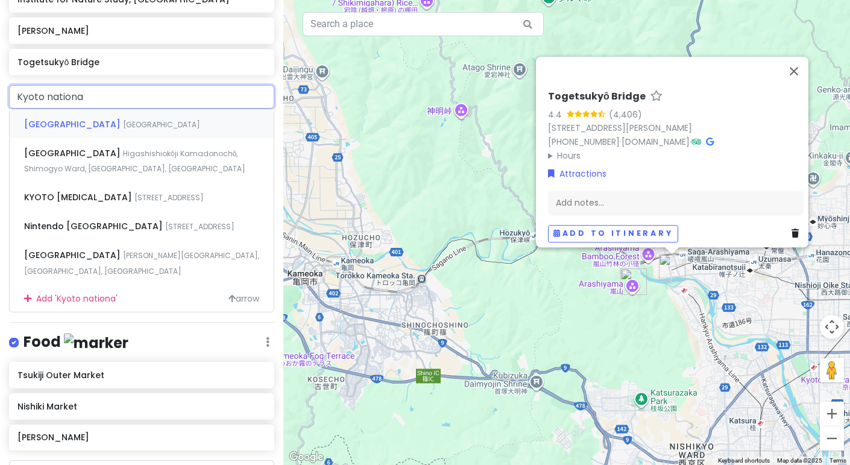
type input "Kyoto national"
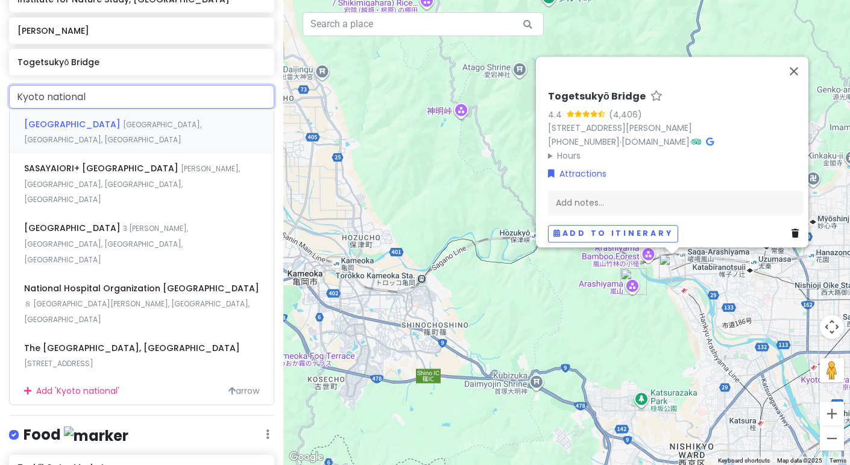
click at [173, 128] on span "[GEOGRAPHIC_DATA], [GEOGRAPHIC_DATA], [GEOGRAPHIC_DATA]" at bounding box center [112, 132] width 177 height 26
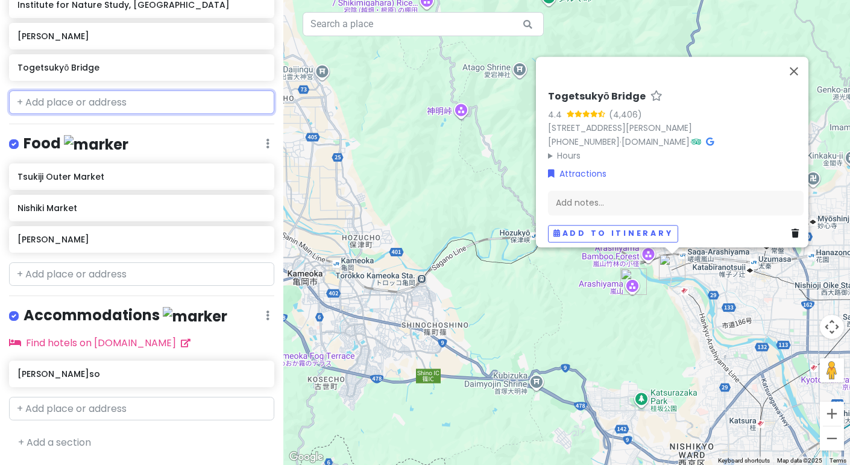
scroll to position [505, 0]
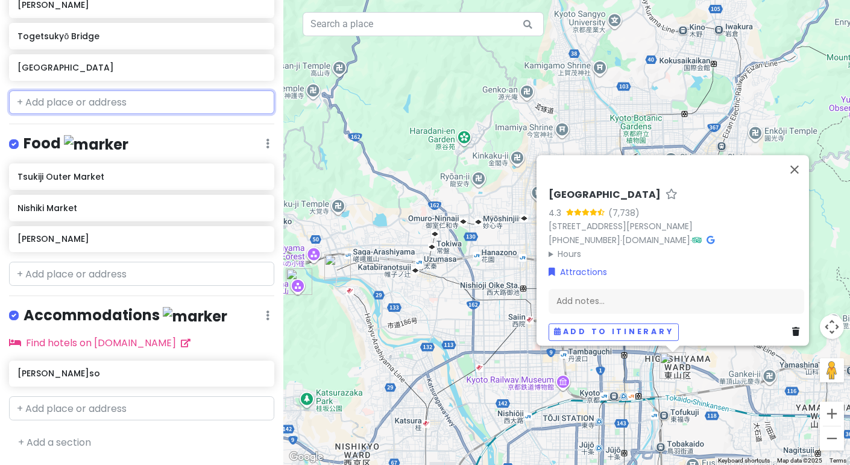
click at [132, 100] on input "text" at bounding box center [141, 102] width 265 height 24
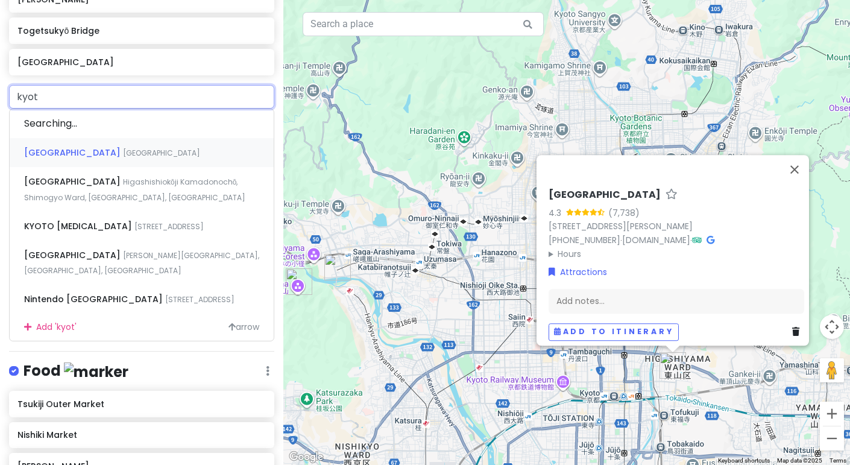
type input "[GEOGRAPHIC_DATA]"
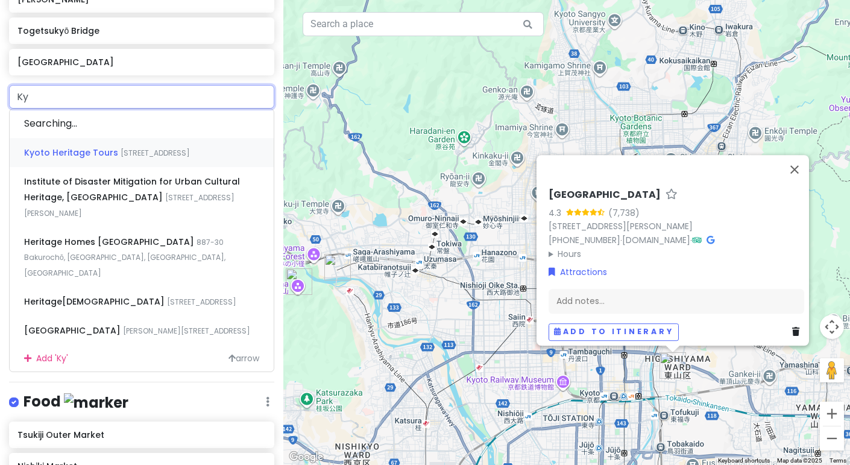
type input "K"
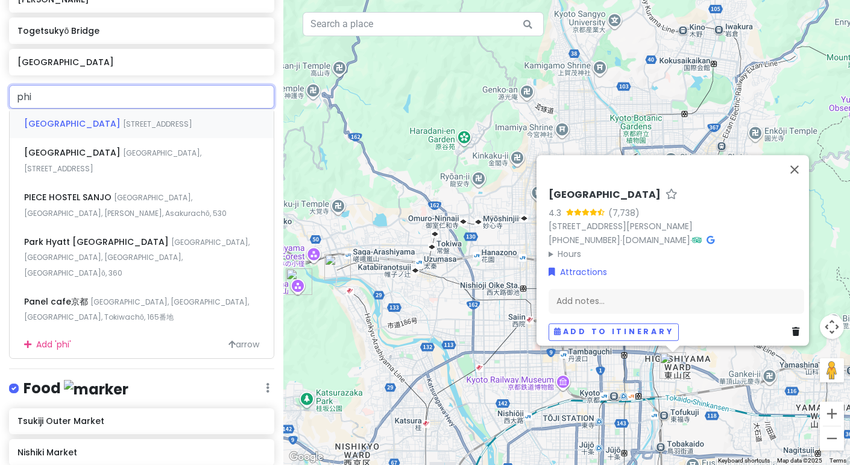
type input "phil"
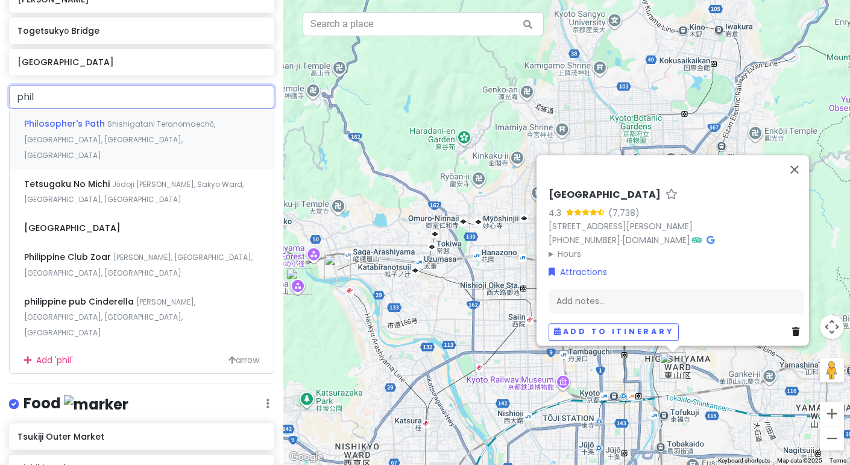
click at [95, 130] on span "Philosopher's Path" at bounding box center [65, 124] width 83 height 12
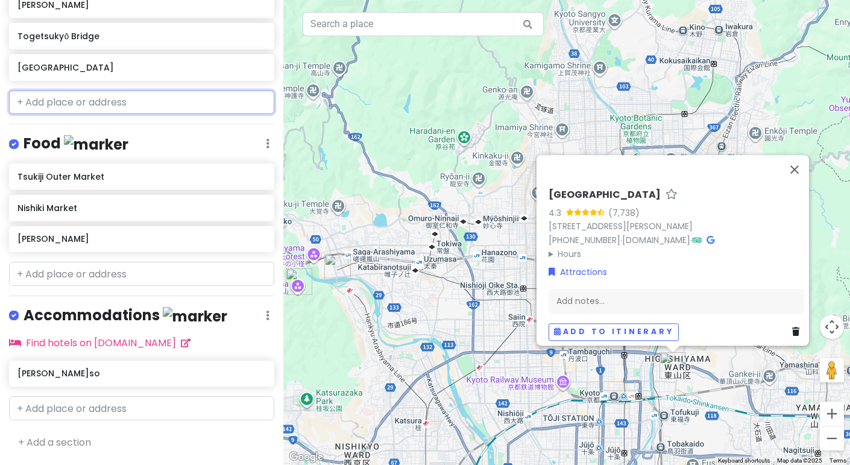
scroll to position [537, 0]
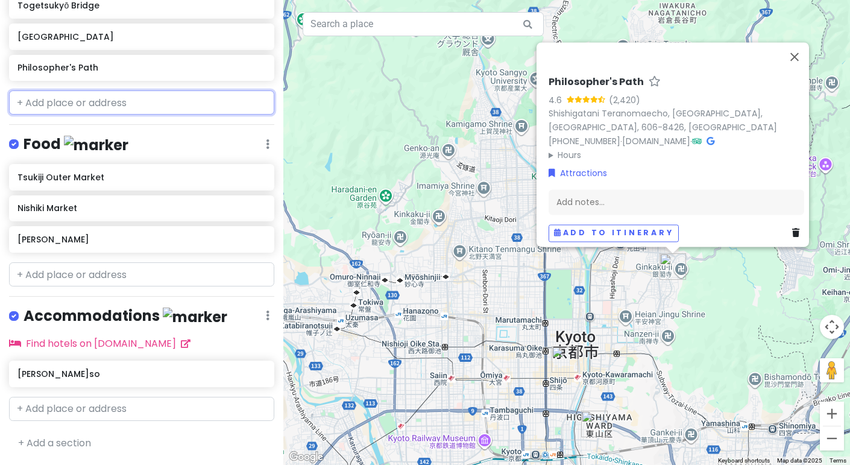
click at [96, 111] on input "text" at bounding box center [141, 102] width 265 height 24
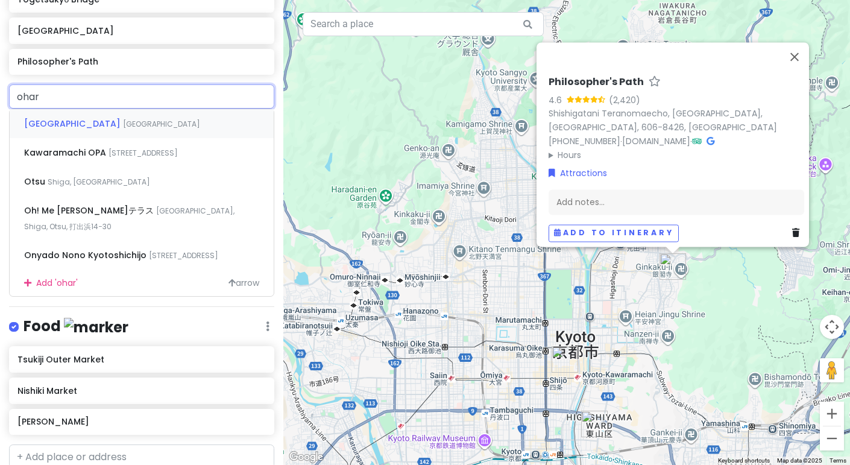
type input "ohara"
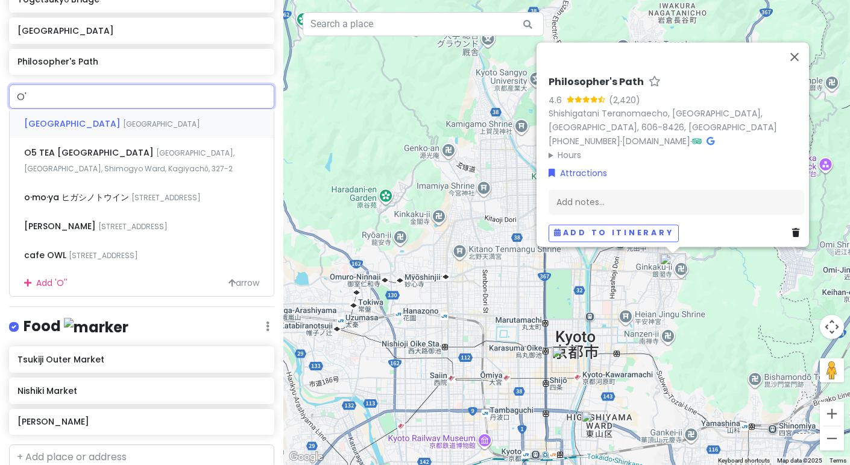
type input "O"
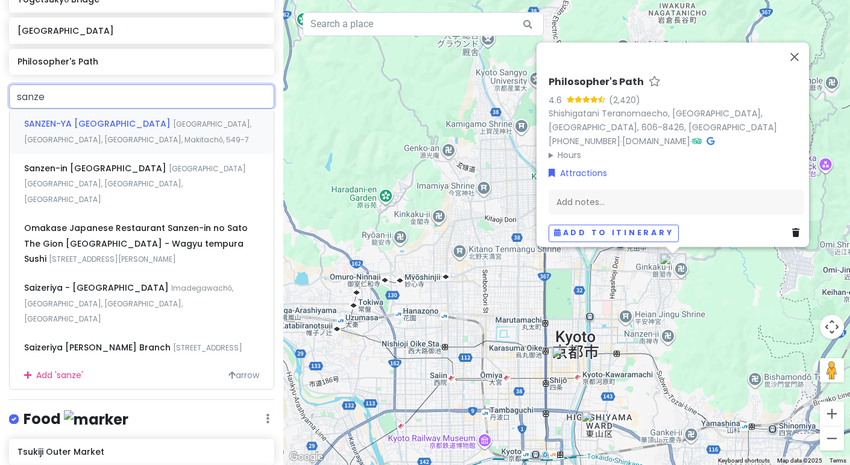
type input "sanzen"
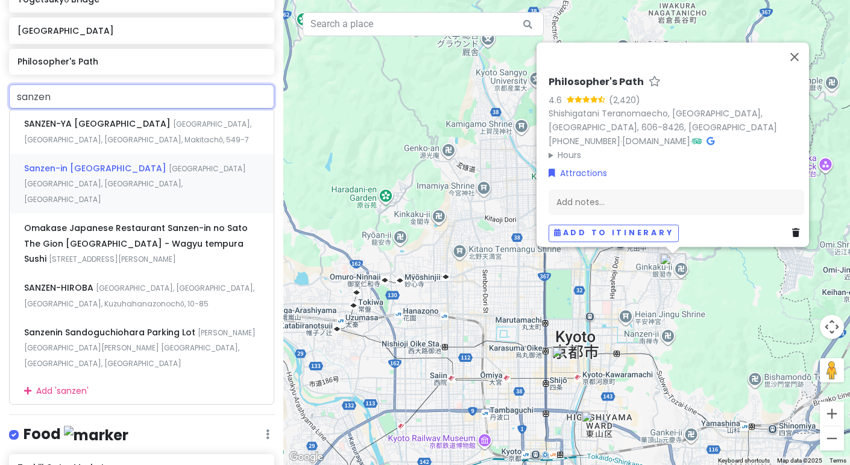
click at [46, 174] on span "Sanzen-in [GEOGRAPHIC_DATA]" at bounding box center [96, 168] width 145 height 12
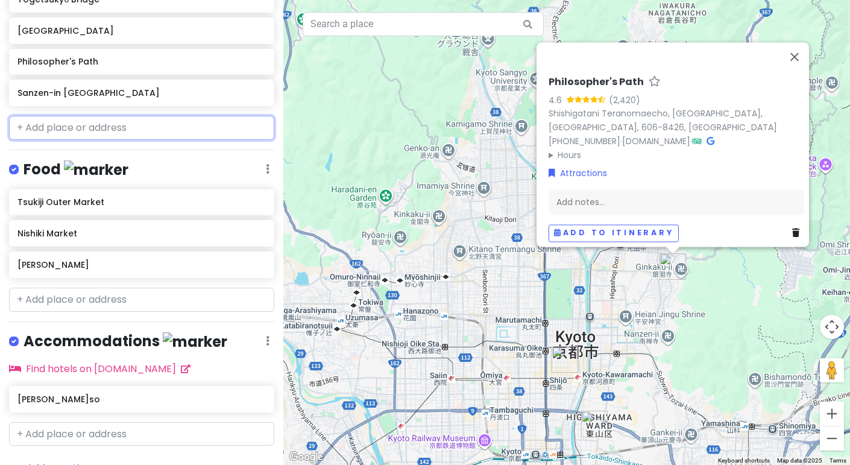
scroll to position [567, 0]
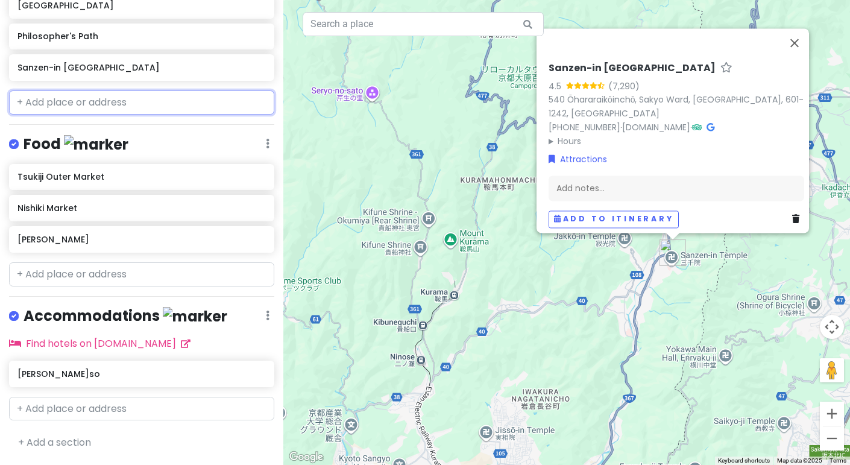
click at [104, 110] on input "text" at bounding box center [141, 102] width 265 height 24
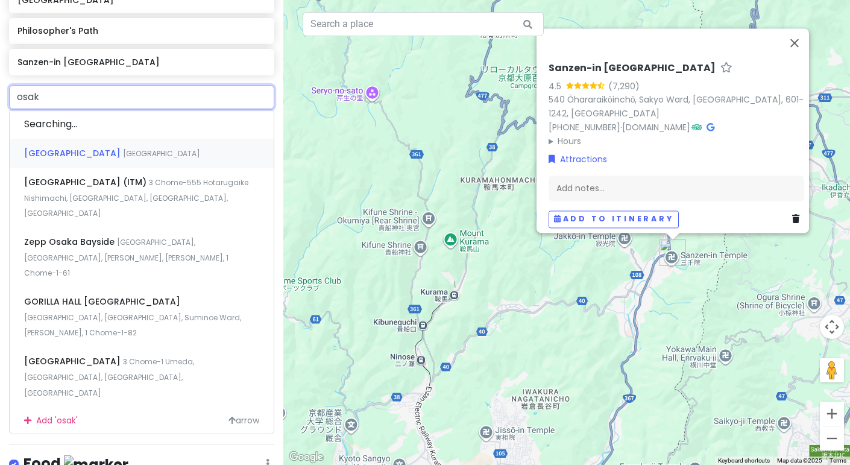
type input "[GEOGRAPHIC_DATA]"
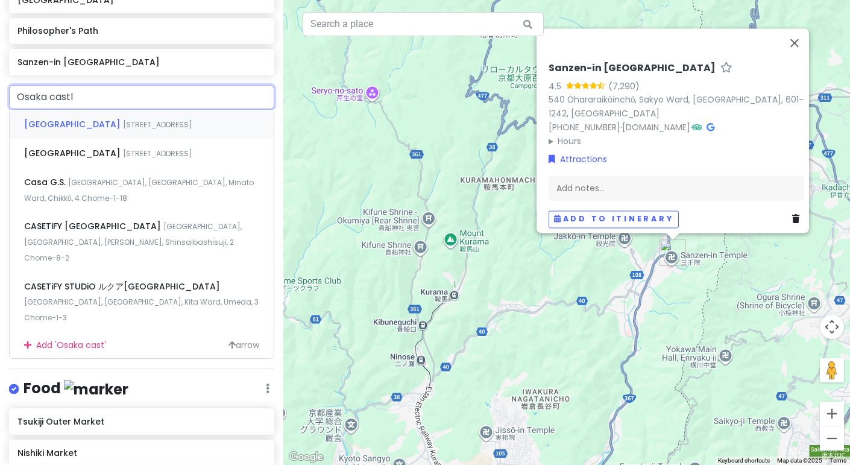
type input "[GEOGRAPHIC_DATA]"
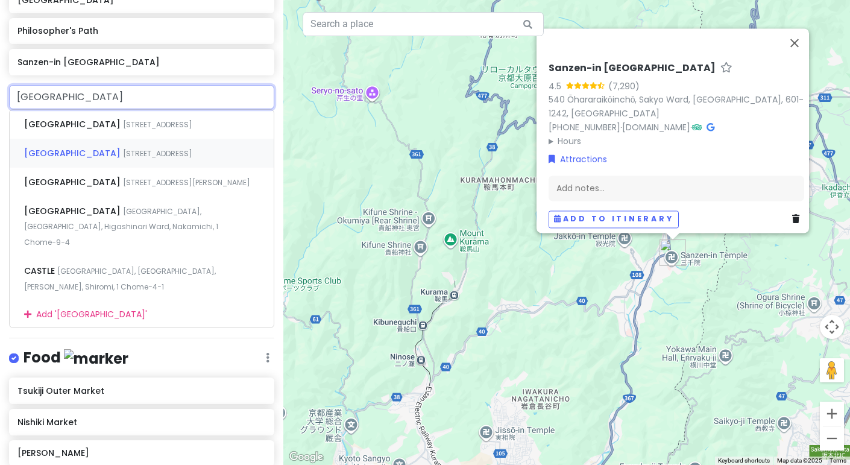
click at [52, 159] on span "[GEOGRAPHIC_DATA]" at bounding box center [73, 153] width 99 height 12
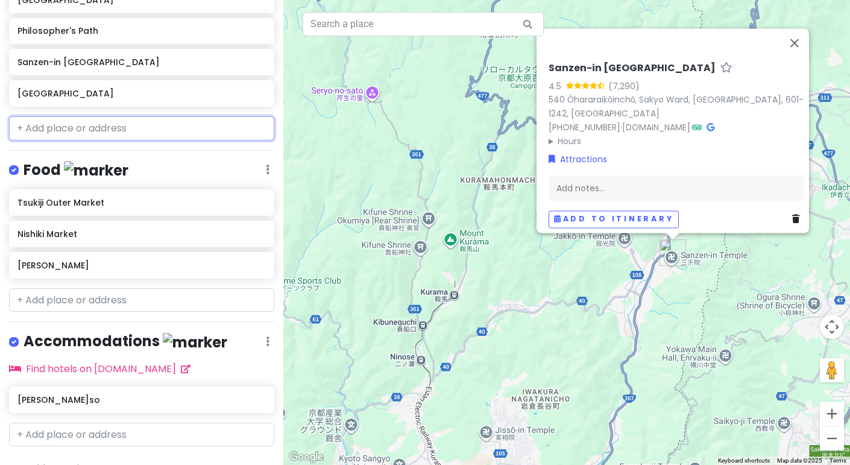
scroll to position [599, 0]
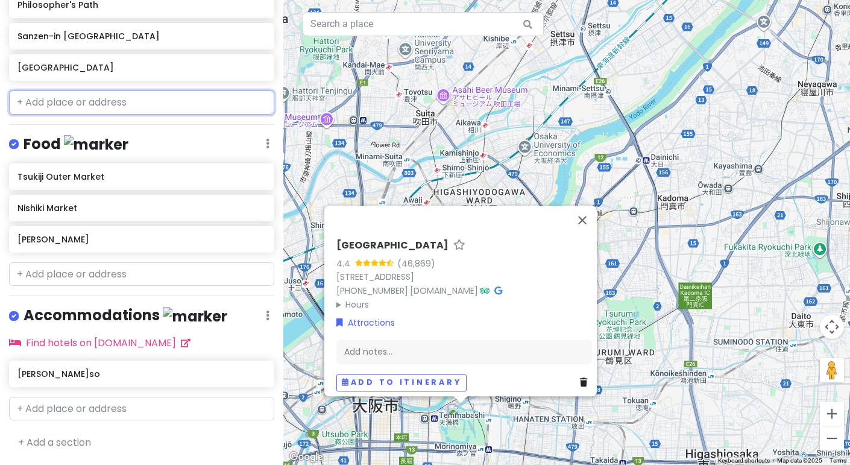
click at [89, 109] on input "text" at bounding box center [141, 102] width 265 height 24
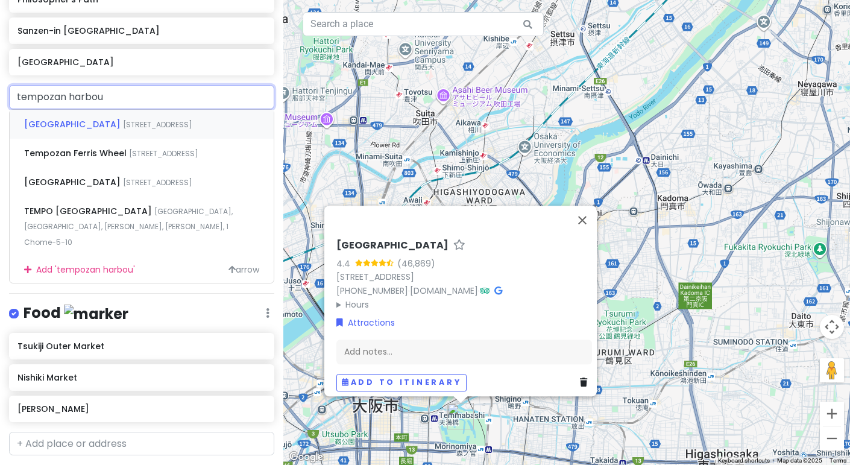
type input "tempozan harbour"
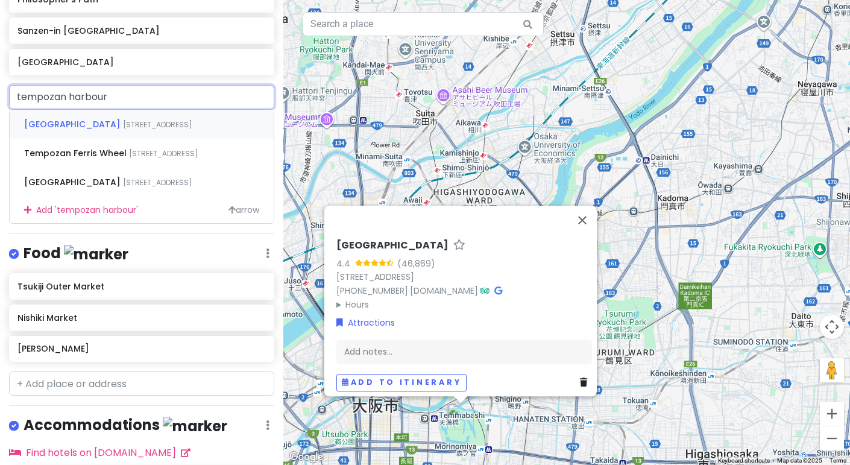
click at [110, 139] on div "[GEOGRAPHIC_DATA] [STREET_ADDRESS]" at bounding box center [142, 124] width 264 height 29
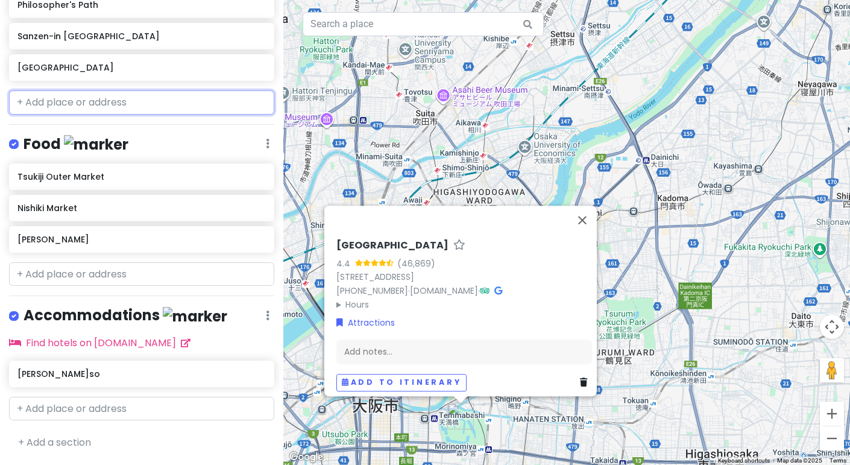
scroll to position [630, 0]
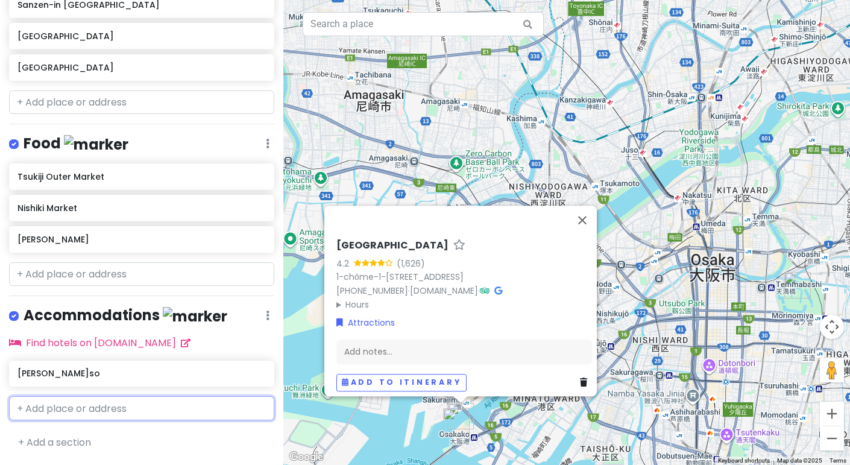
click at [83, 414] on input "text" at bounding box center [141, 408] width 265 height 24
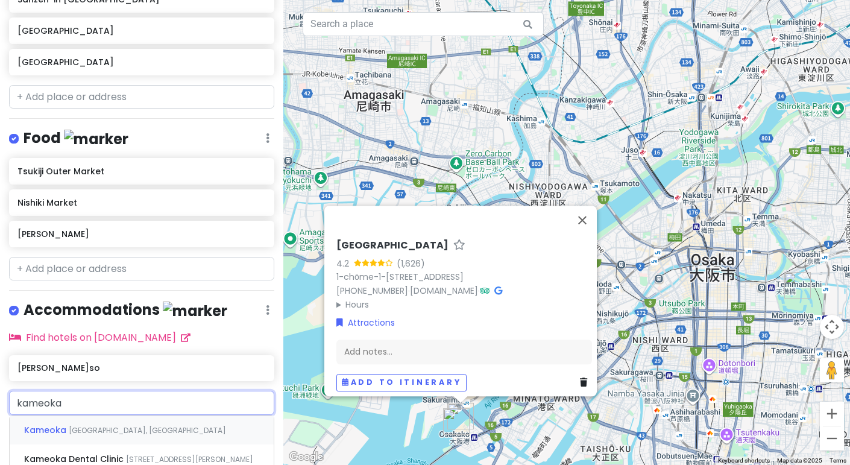
type input "kameoka"
click at [97, 441] on div "Kameoka [GEOGRAPHIC_DATA], [GEOGRAPHIC_DATA]" at bounding box center [142, 429] width 264 height 29
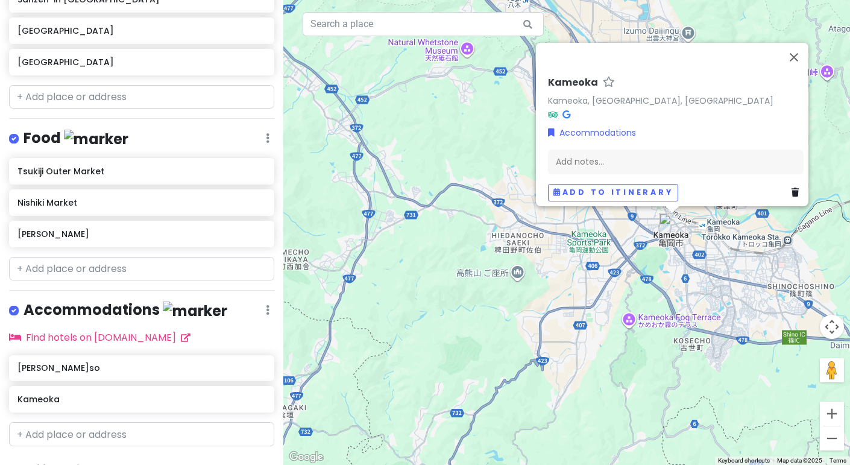
scroll to position [0, 0]
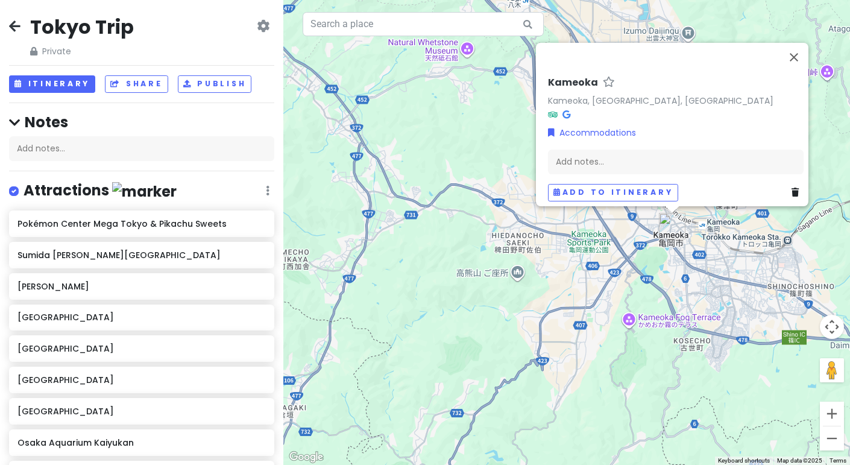
click at [268, 30] on icon at bounding box center [263, 26] width 13 height 10
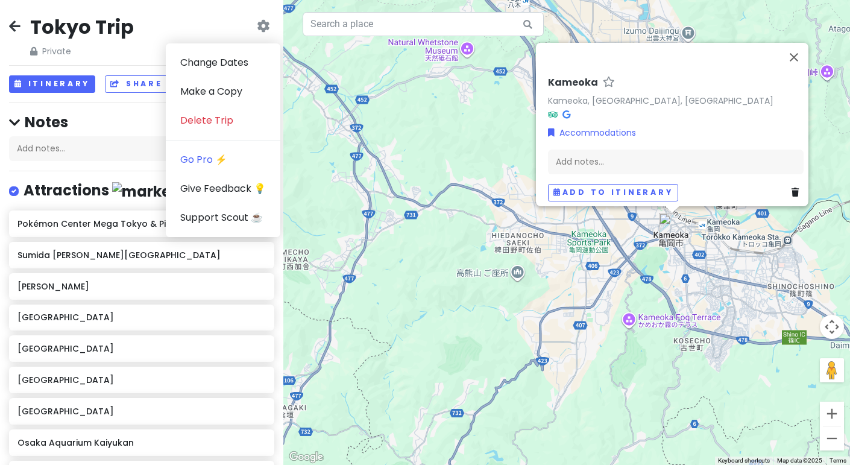
click at [79, 40] on div "Tokyo Trip Private" at bounding box center [83, 35] width 106 height 43
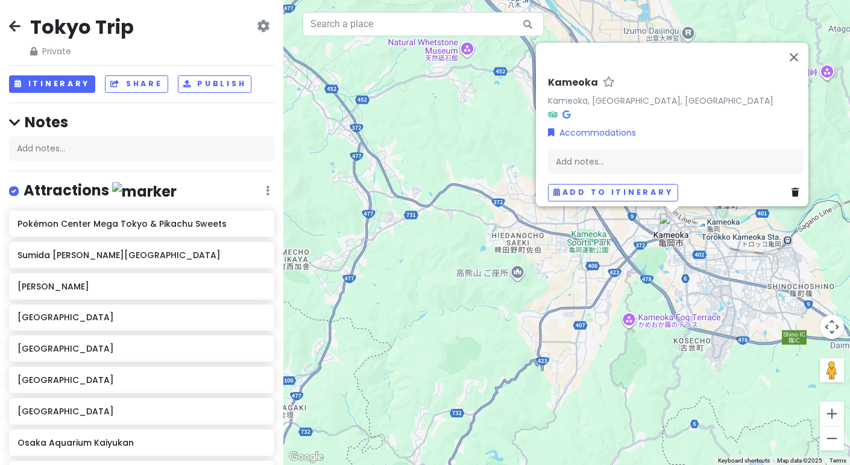
click at [79, 33] on h2 "Tokyo Trip" at bounding box center [82, 26] width 104 height 25
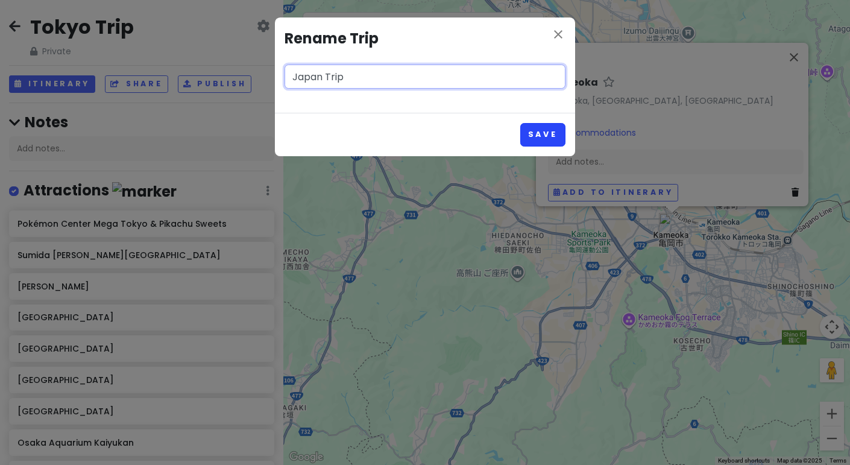
type input "Japan Trip"
click at [558, 136] on button "Save" at bounding box center [542, 135] width 45 height 24
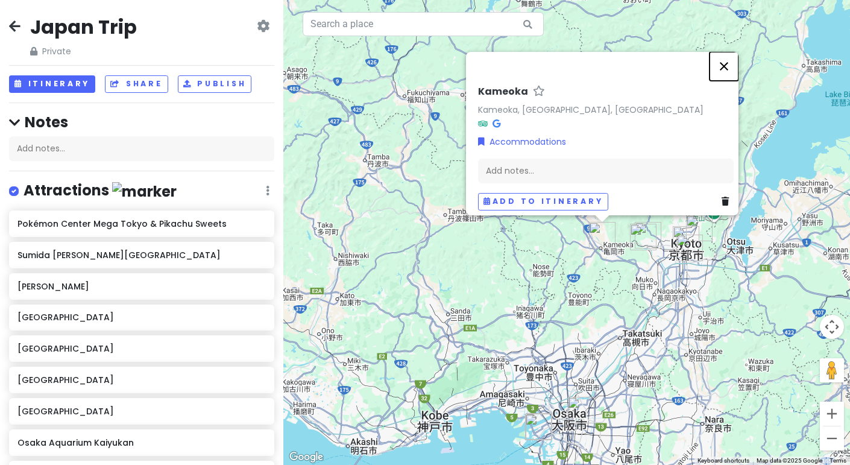
click at [722, 63] on button "Close" at bounding box center [724, 66] width 29 height 29
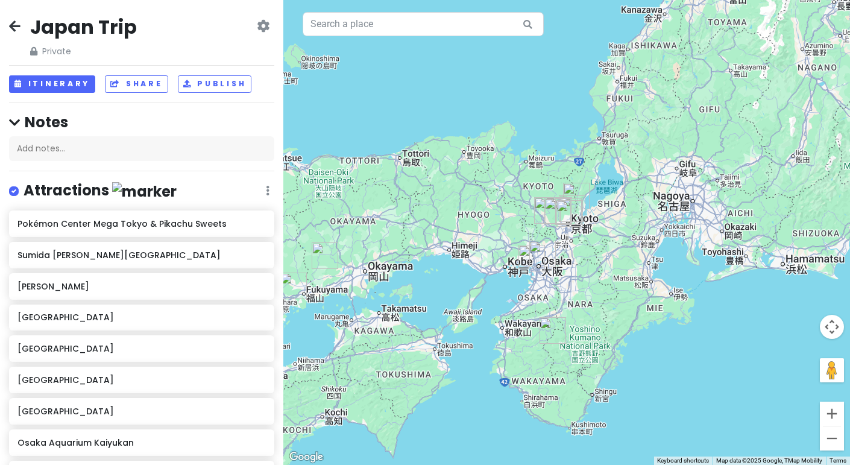
drag, startPoint x: 643, startPoint y: 117, endPoint x: 579, endPoint y: 121, distance: 64.7
click at [579, 121] on div at bounding box center [566, 232] width 567 height 465
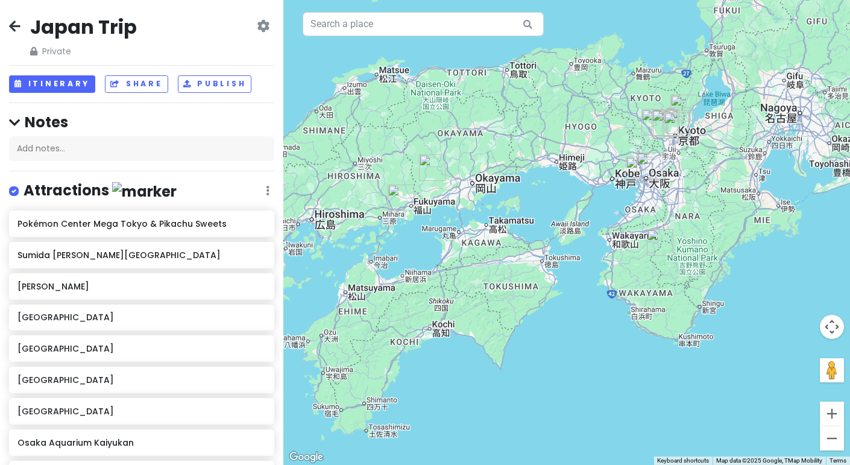
click at [427, 173] on img "Bisei Astronomical Observatory" at bounding box center [432, 168] width 36 height 36
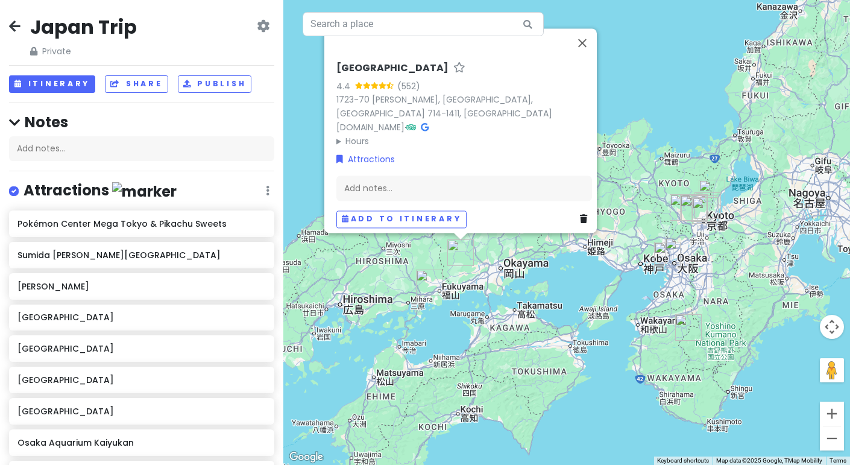
click at [429, 288] on img "Takeno Shokudo" at bounding box center [429, 283] width 36 height 36
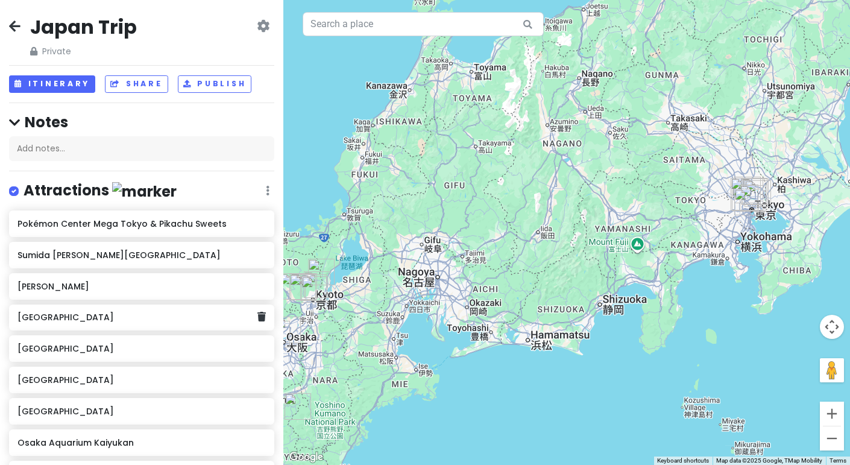
drag, startPoint x: 667, startPoint y: 233, endPoint x: 242, endPoint y: 313, distance: 432.6
click at [242, 313] on div "Japan Trip Private Change Dates Make a Copy Delete Trip Go Pro ⚡️ Give Feedback…" at bounding box center [425, 232] width 850 height 465
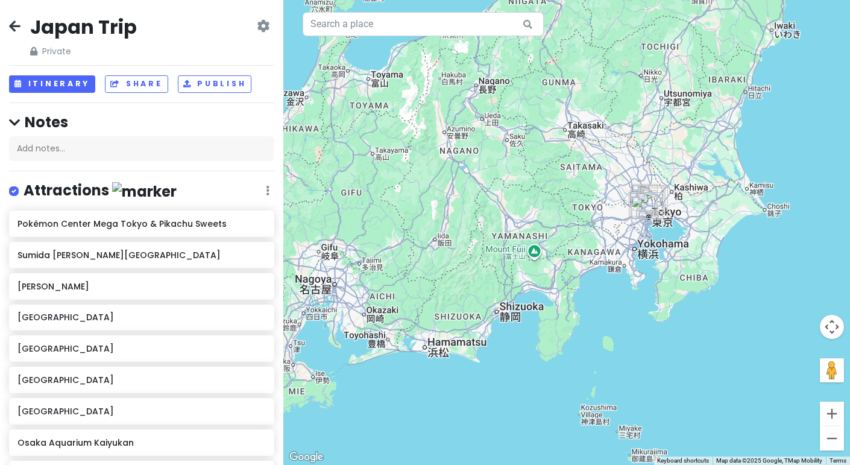
drag, startPoint x: 722, startPoint y: 260, endPoint x: 614, endPoint y: 268, distance: 107.6
click at [614, 268] on div "Takeno Shokudo 4.2 (466) · 3-chōme-7-1 [GEOGRAPHIC_DATA][PERSON_NAME] 729-0104,…" at bounding box center [566, 232] width 567 height 465
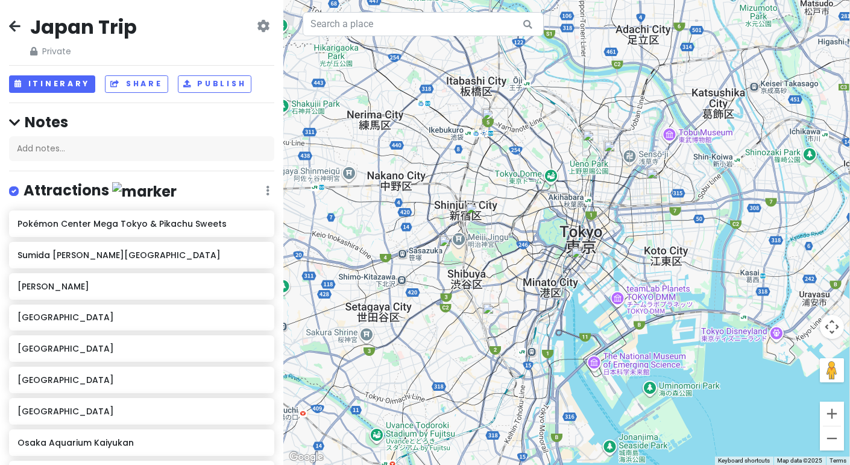
drag, startPoint x: 640, startPoint y: 130, endPoint x: 581, endPoint y: 359, distance: 236.6
click at [581, 359] on div "Takeno Shokudo 4.2 (466) · 3-chōme-7-1 [GEOGRAPHIC_DATA][PERSON_NAME] 729-0104,…" at bounding box center [566, 232] width 567 height 465
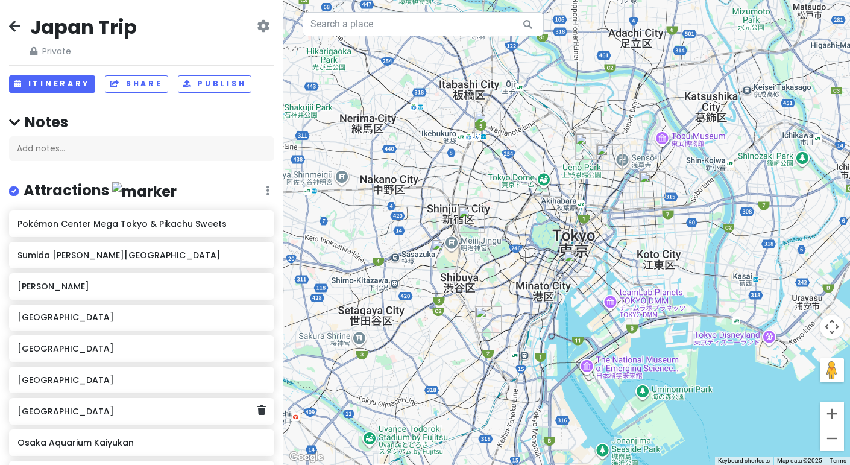
scroll to position [661, 0]
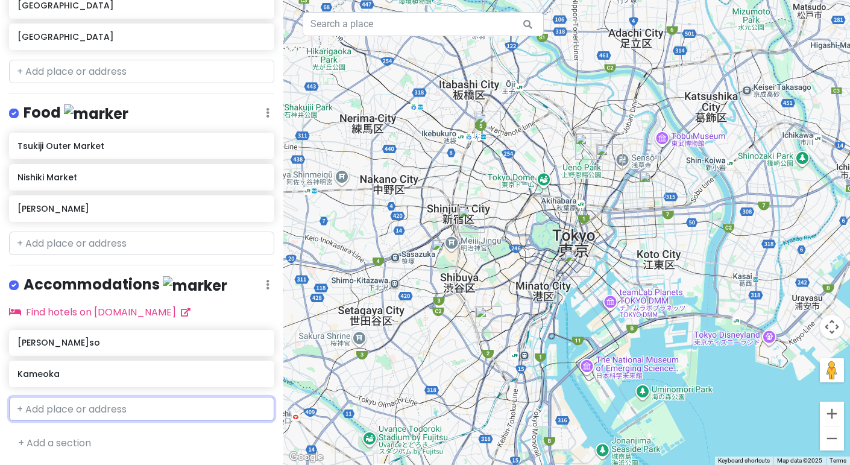
click at [89, 414] on input "text" at bounding box center [141, 409] width 265 height 24
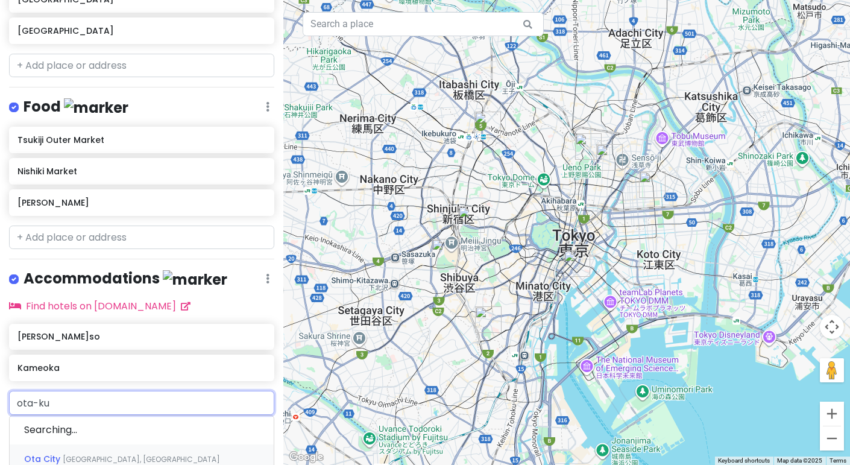
type input "ota-ku"
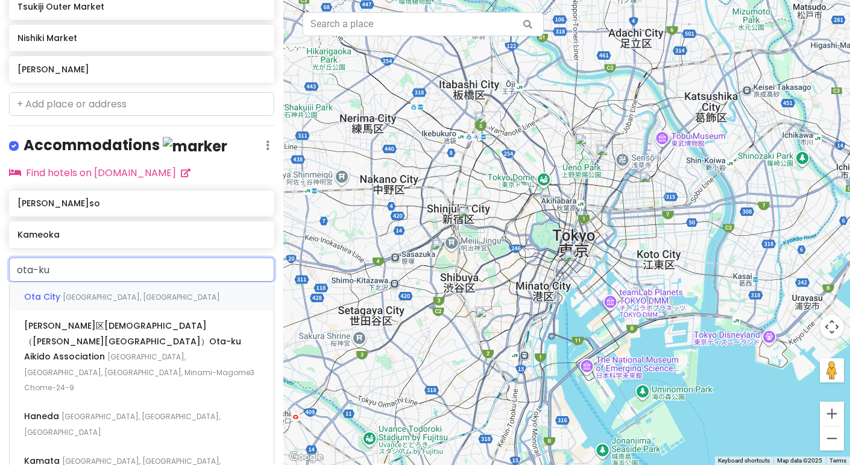
scroll to position [795, 0]
click at [90, 298] on span "[GEOGRAPHIC_DATA], [GEOGRAPHIC_DATA]" at bounding box center [141, 296] width 157 height 10
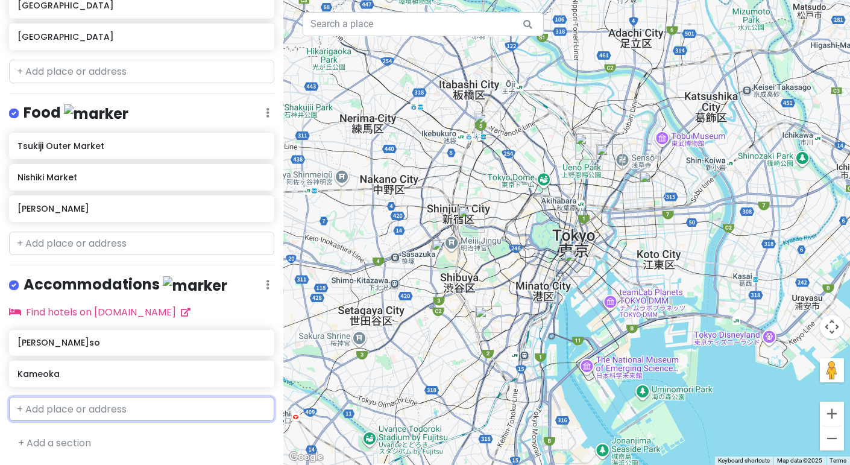
scroll to position [693, 0]
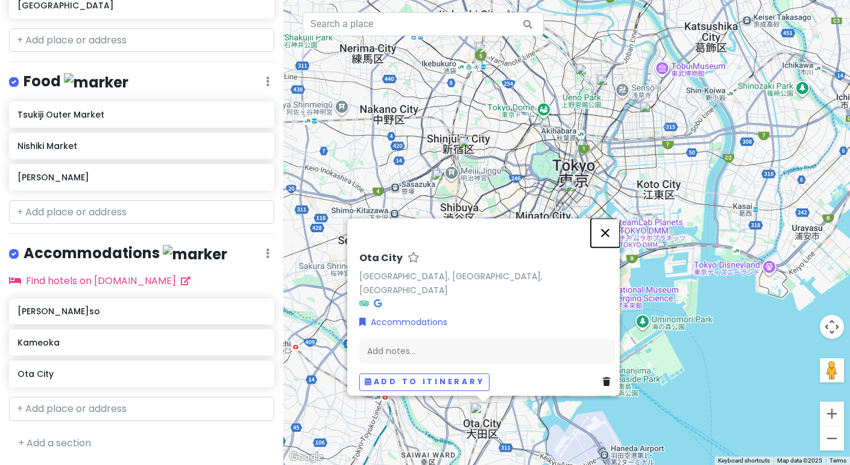
click at [606, 246] on button "Close" at bounding box center [605, 232] width 29 height 29
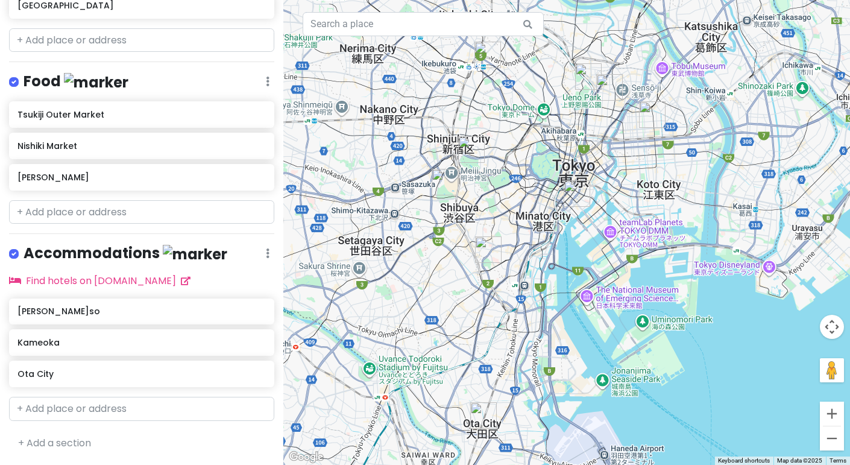
click at [486, 253] on img "Institute for Nature Study, National Museum of Nature and Science" at bounding box center [488, 250] width 36 height 36
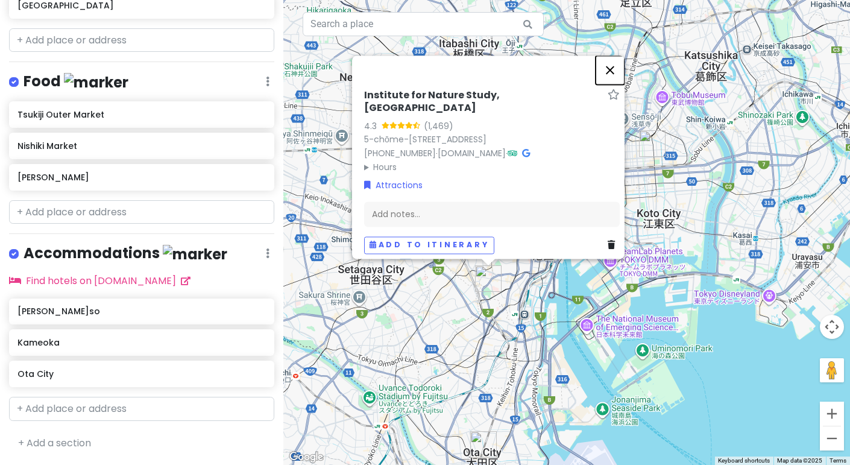
click at [610, 55] on button "Close" at bounding box center [610, 69] width 29 height 29
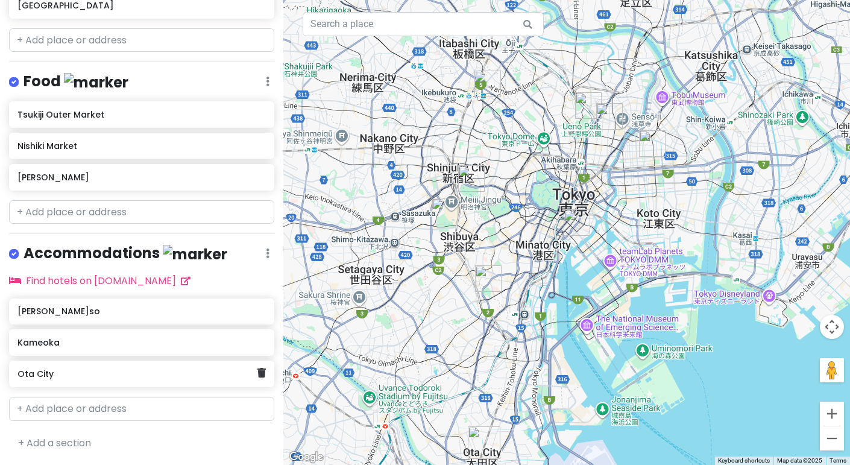
click at [138, 376] on h6 "Ota City" at bounding box center [136, 373] width 239 height 11
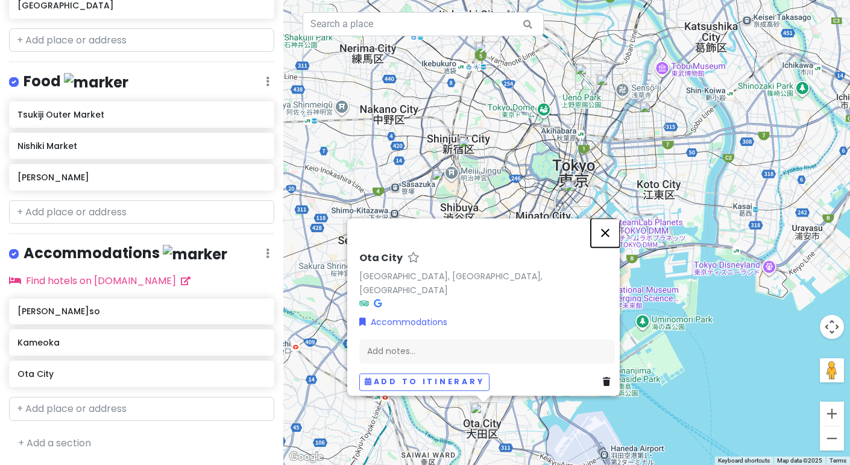
click at [611, 247] on button "Close" at bounding box center [605, 232] width 29 height 29
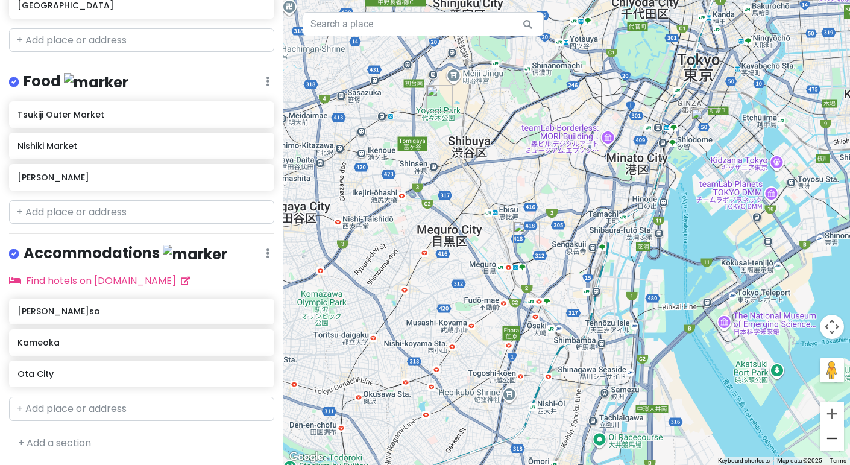
click at [828, 443] on button "Zoom out" at bounding box center [832, 438] width 24 height 24
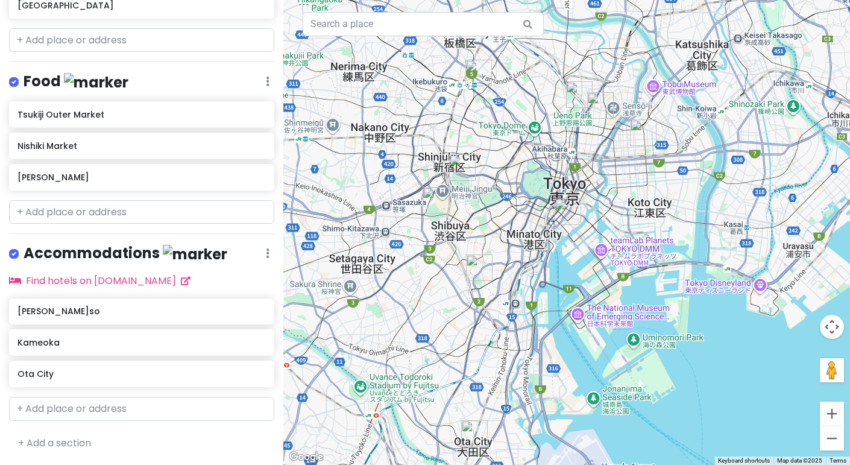
drag, startPoint x: 648, startPoint y: 210, endPoint x: 578, endPoint y: 252, distance: 81.7
click at [578, 252] on div at bounding box center [566, 232] width 567 height 465
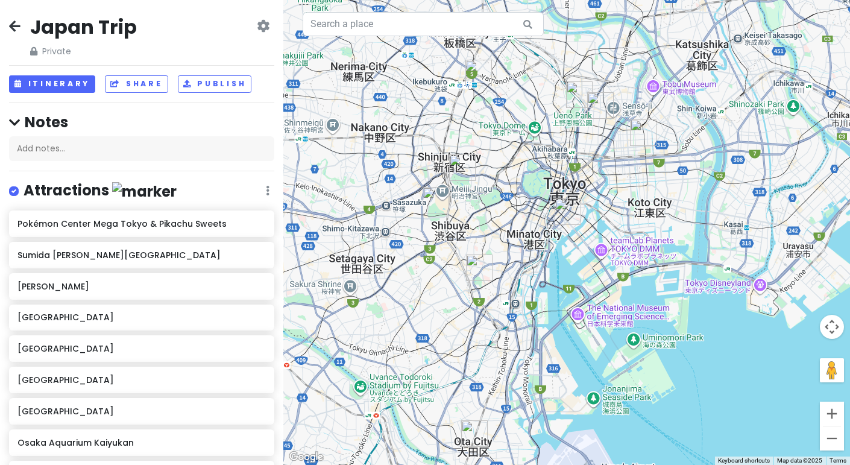
click at [261, 28] on icon at bounding box center [263, 26] width 13 height 10
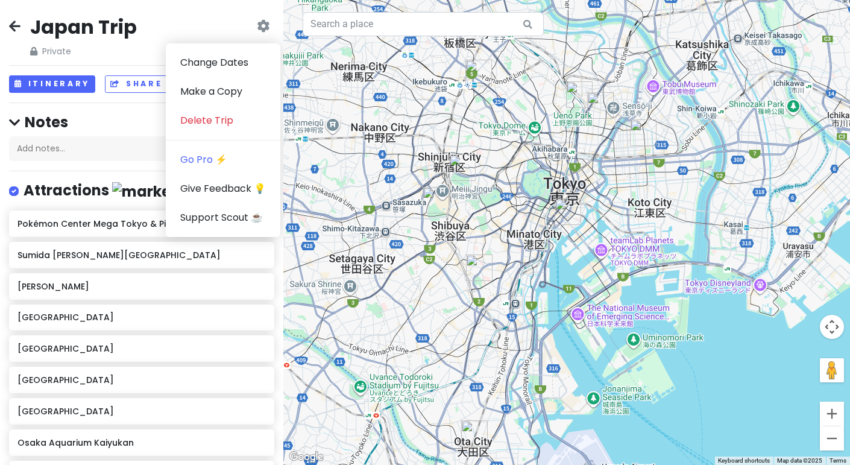
click at [69, 36] on h2 "Japan Trip" at bounding box center [83, 26] width 107 height 25
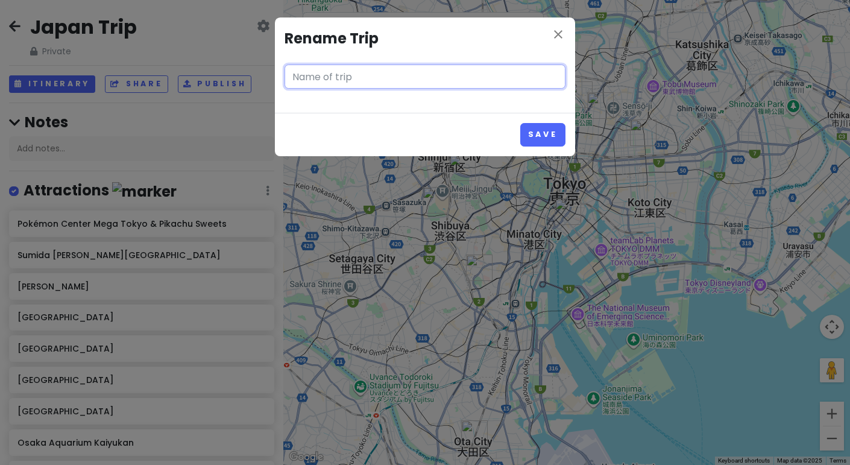
type input "Japan Trip"
click at [555, 35] on icon "close" at bounding box center [558, 34] width 14 height 14
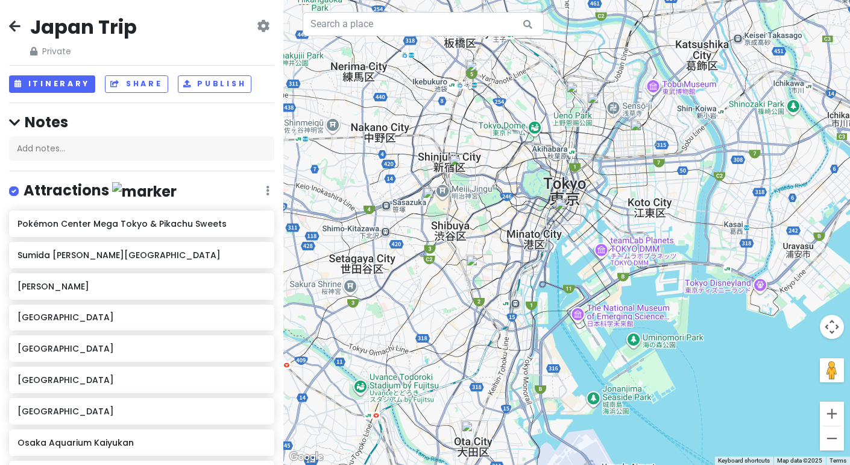
click at [260, 26] on icon at bounding box center [263, 26] width 13 height 10
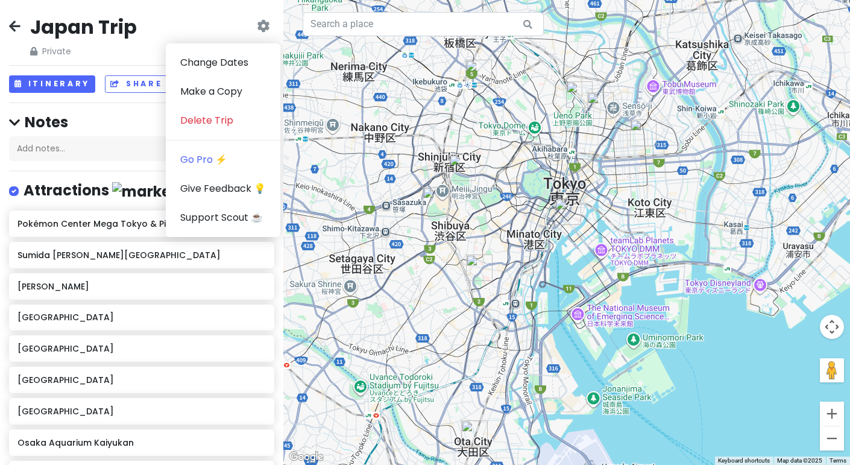
click at [171, 27] on div "Japan Trip Private Change Dates Make a Copy Delete Trip Go Pro ⚡️ Give Feedback…" at bounding box center [141, 35] width 265 height 43
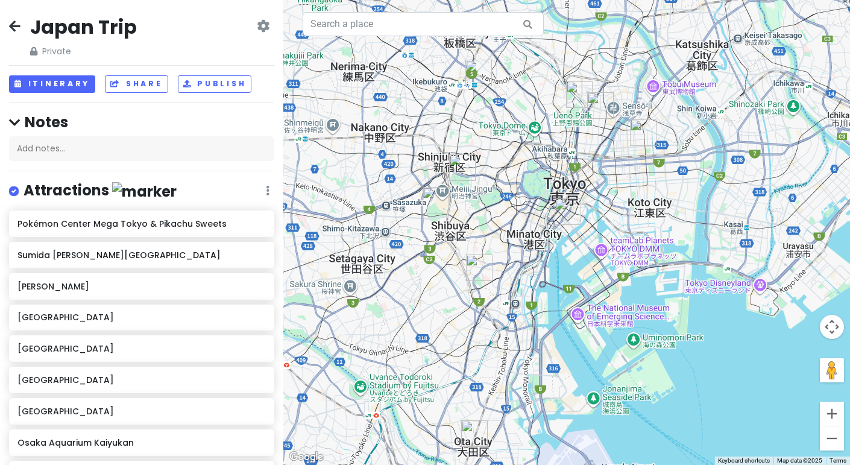
click at [17, 22] on icon at bounding box center [14, 26] width 11 height 10
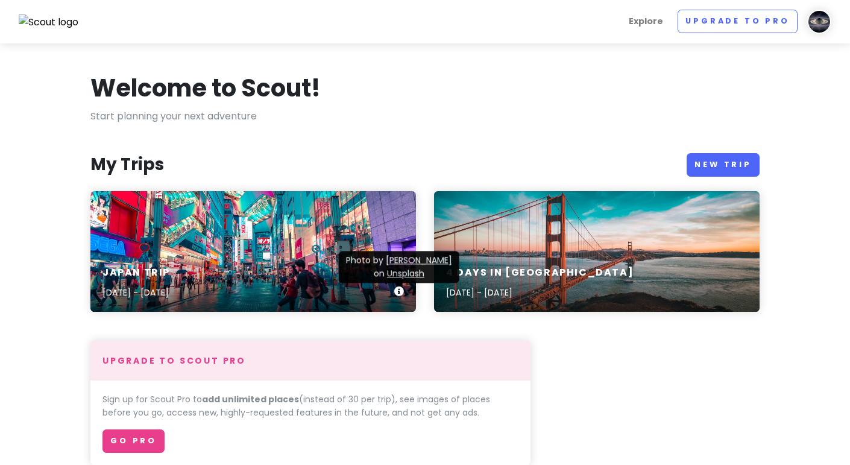
click at [169, 260] on div "Japan Trip [DATE] - [DATE]" at bounding box center [253, 282] width 326 height 57
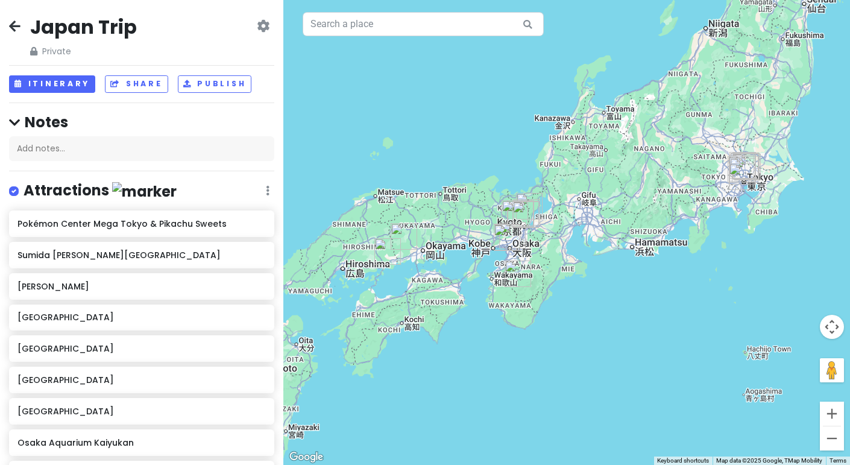
click at [261, 28] on icon at bounding box center [263, 26] width 13 height 10
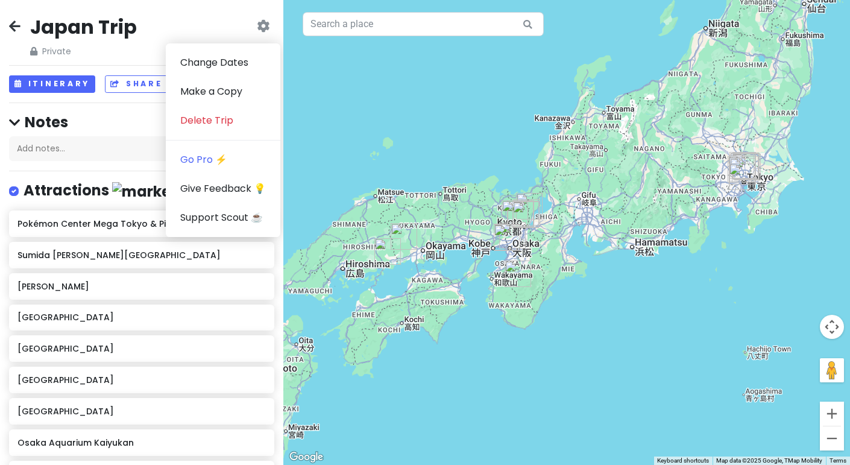
click at [245, 19] on div "Japan Trip Private Change Dates Make a Copy Delete Trip Go Pro ⚡️ Give Feedback…" at bounding box center [141, 35] width 265 height 43
